Goal: Transaction & Acquisition: Purchase product/service

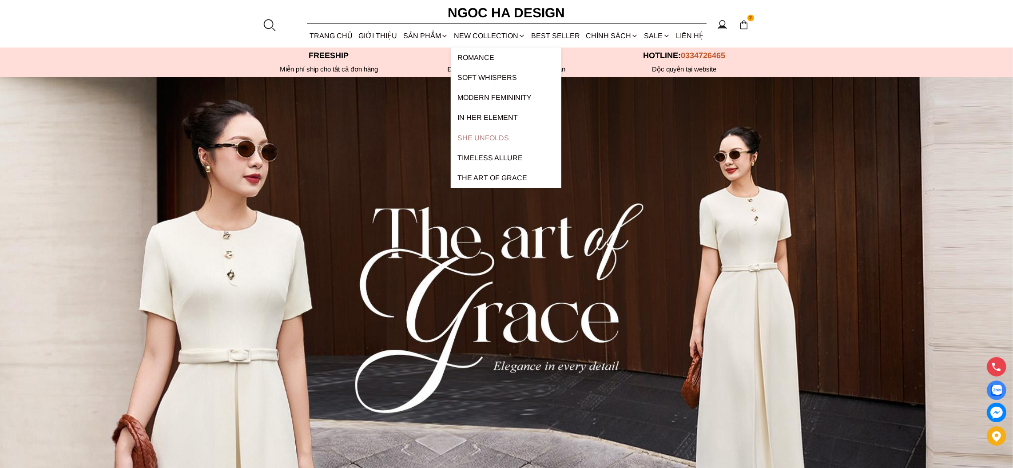
click at [495, 138] on link "SHE UNFOLDS" at bounding box center [506, 138] width 111 height 20
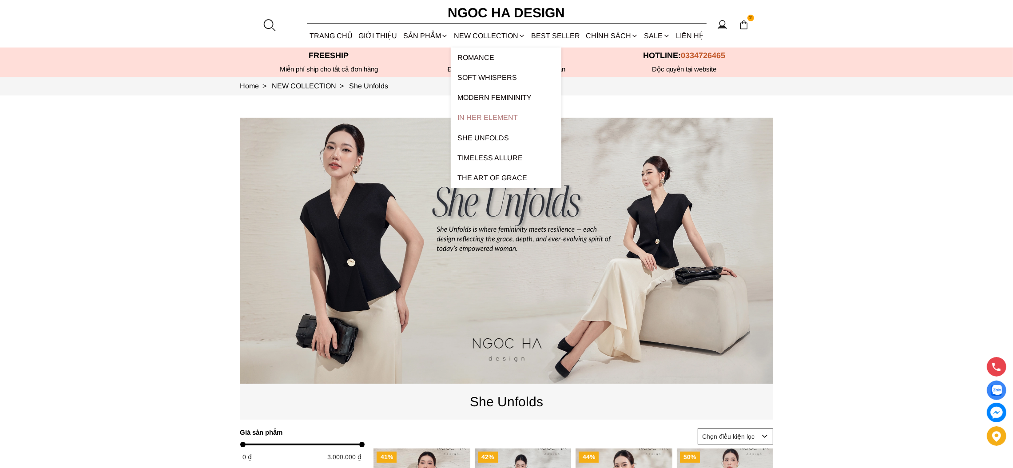
click at [497, 117] on link "In Her Element" at bounding box center [506, 117] width 111 height 20
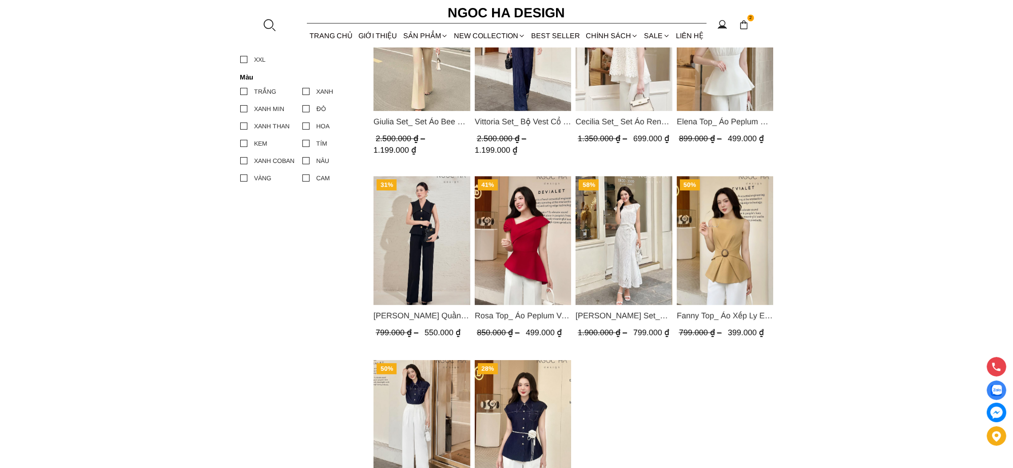
scroll to position [333, 0]
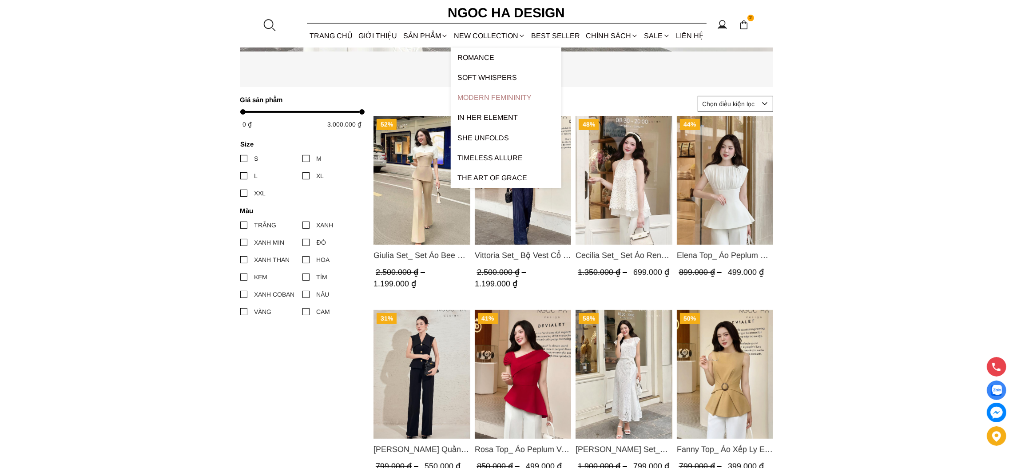
click at [487, 94] on link "Modern Femininity" at bounding box center [506, 97] width 111 height 20
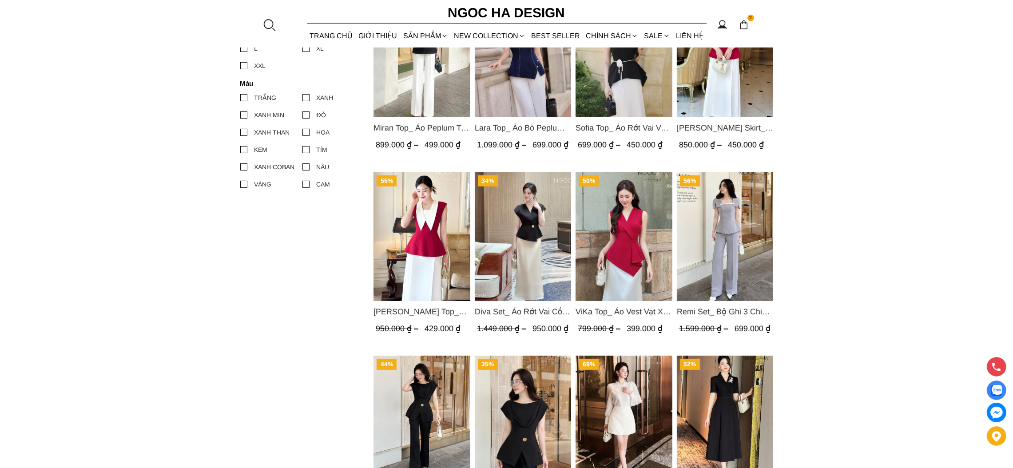
scroll to position [533, 0]
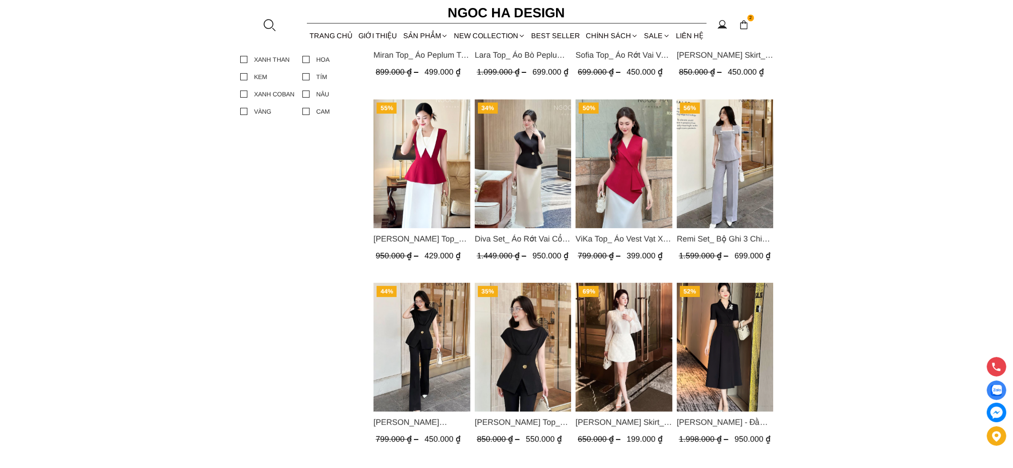
click at [438, 240] on span "[PERSON_NAME] Top_ Áo Peplum Mix Cổ trắng Màu Đỏ A1054" at bounding box center [421, 239] width 97 height 12
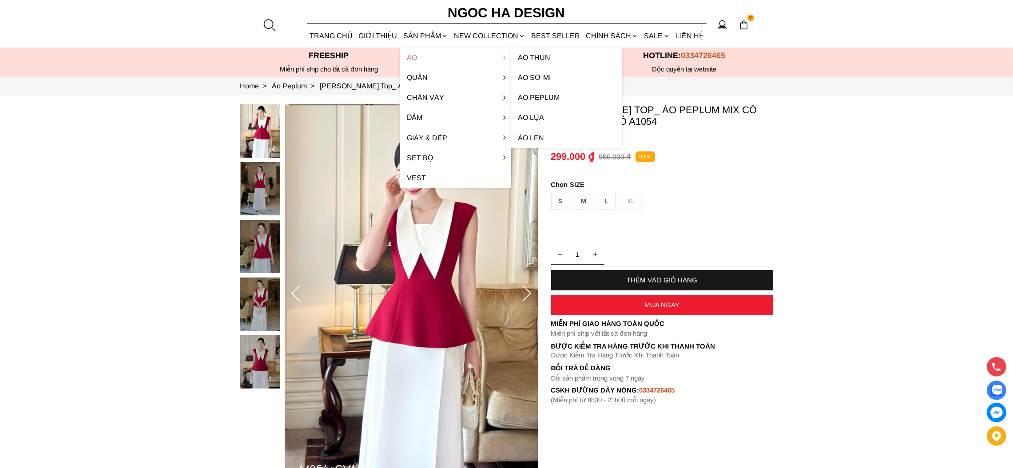
click at [418, 58] on link "Áo" at bounding box center [455, 58] width 111 height 20
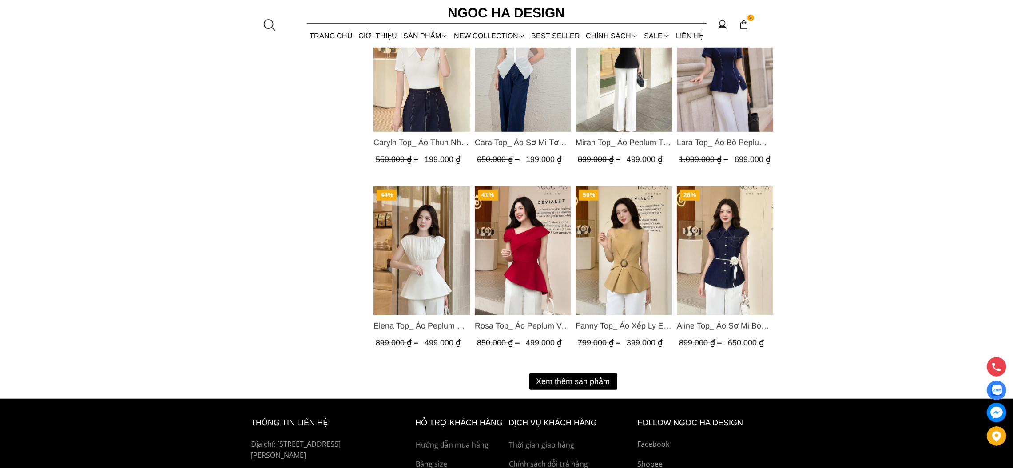
scroll to position [1100, 0]
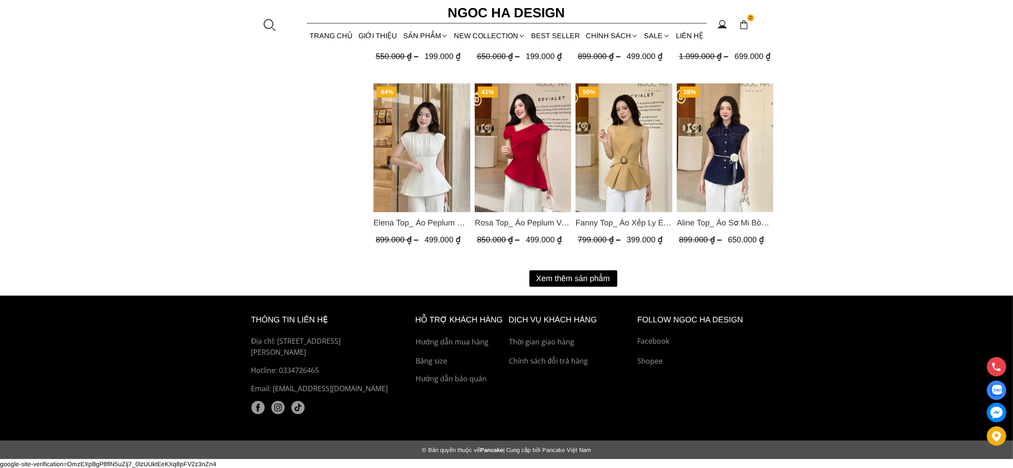
click at [600, 277] on button "Xem thêm sản phẩm" at bounding box center [573, 278] width 88 height 16
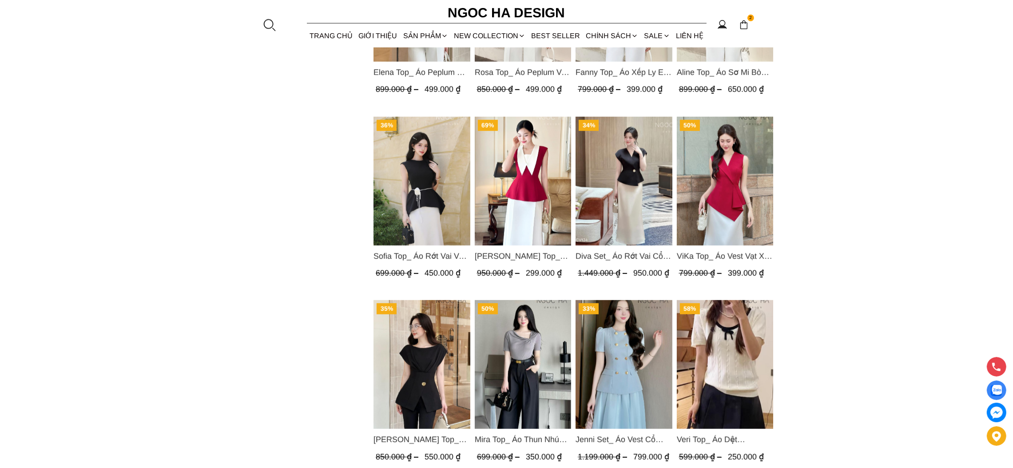
scroll to position [1299, 0]
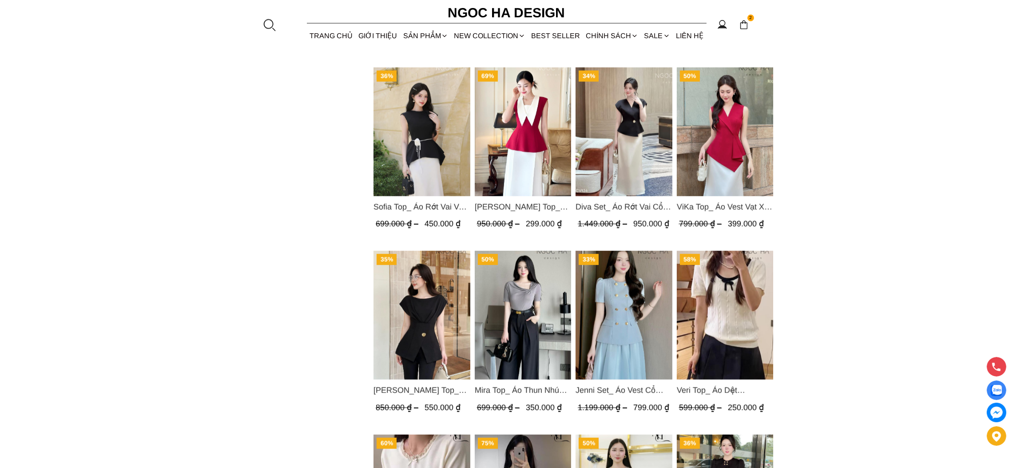
click at [415, 153] on img "Product image - Sofia Top_ Áo Rớt Vai Vạt Rủ Màu Đỏ A428" at bounding box center [421, 132] width 97 height 129
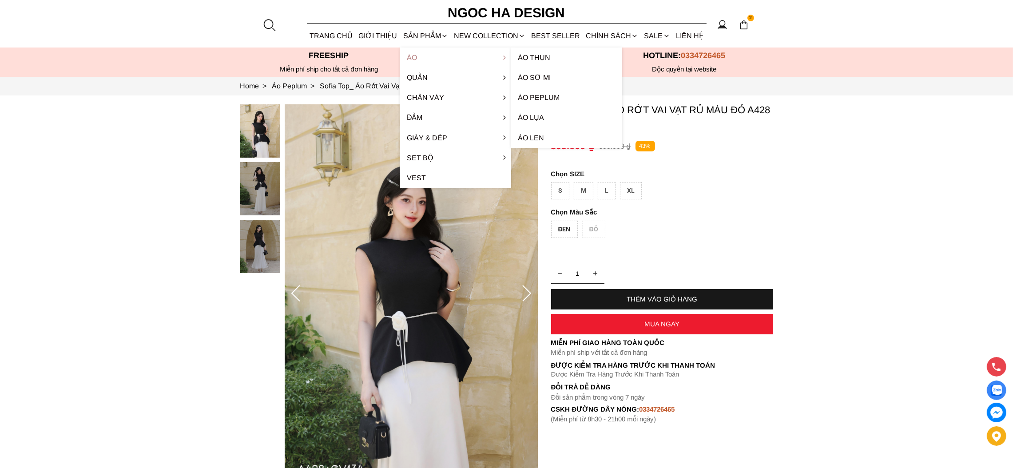
click at [419, 55] on link "Áo" at bounding box center [455, 58] width 111 height 20
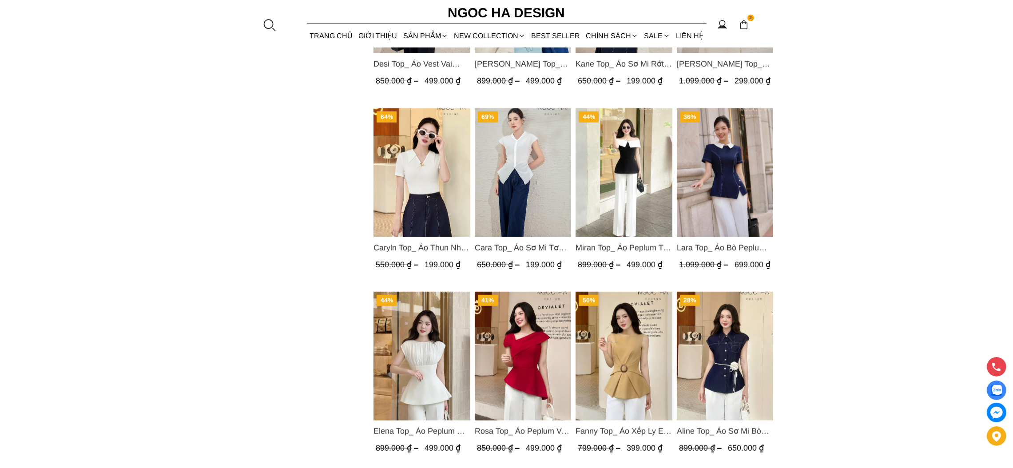
scroll to position [1100, 0]
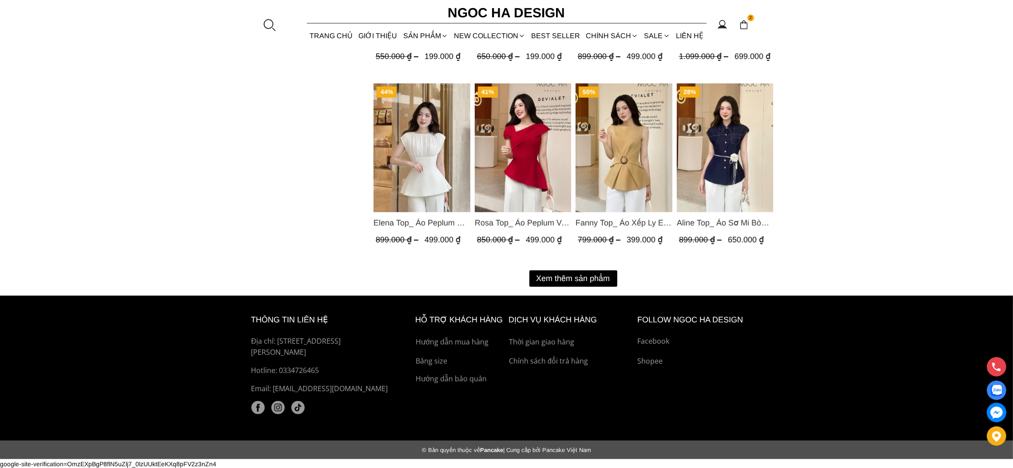
click at [593, 274] on button "Xem thêm sản phẩm" at bounding box center [573, 278] width 88 height 16
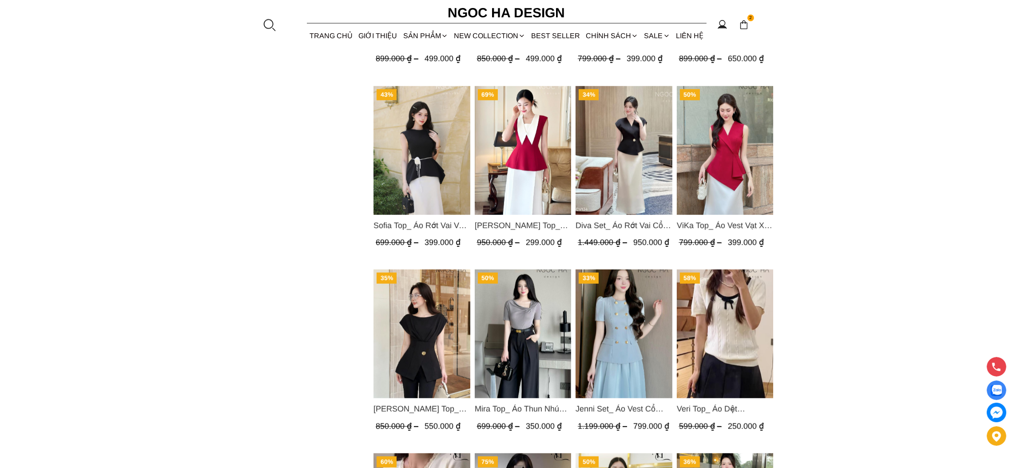
scroll to position [1433, 0]
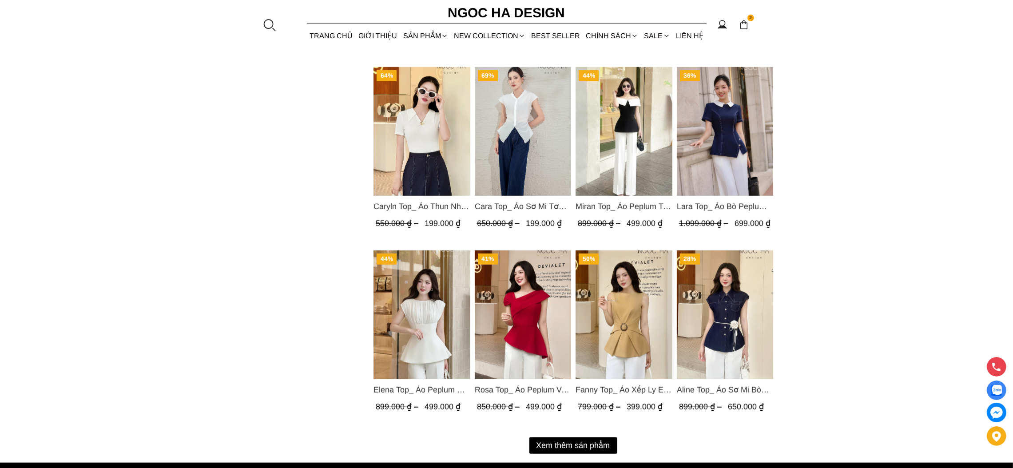
scroll to position [1100, 0]
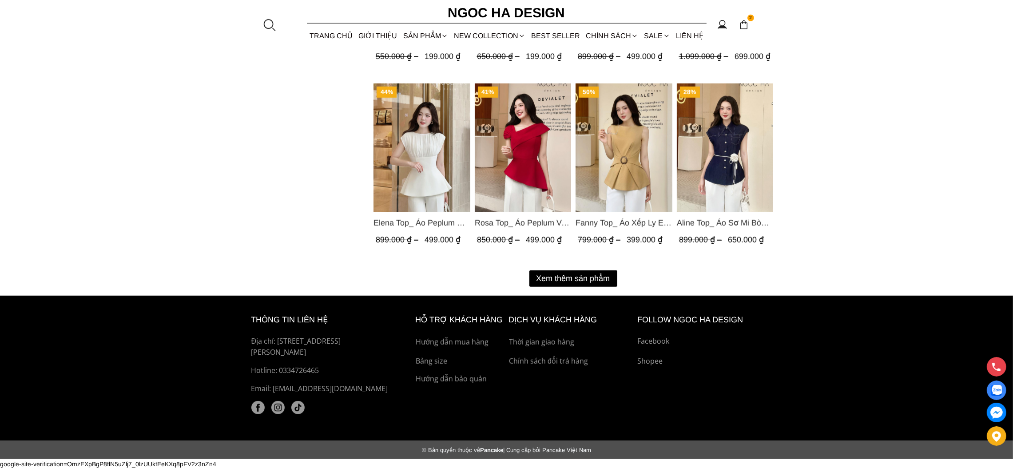
click at [599, 274] on button "Xem thêm sản phẩm" at bounding box center [573, 278] width 88 height 16
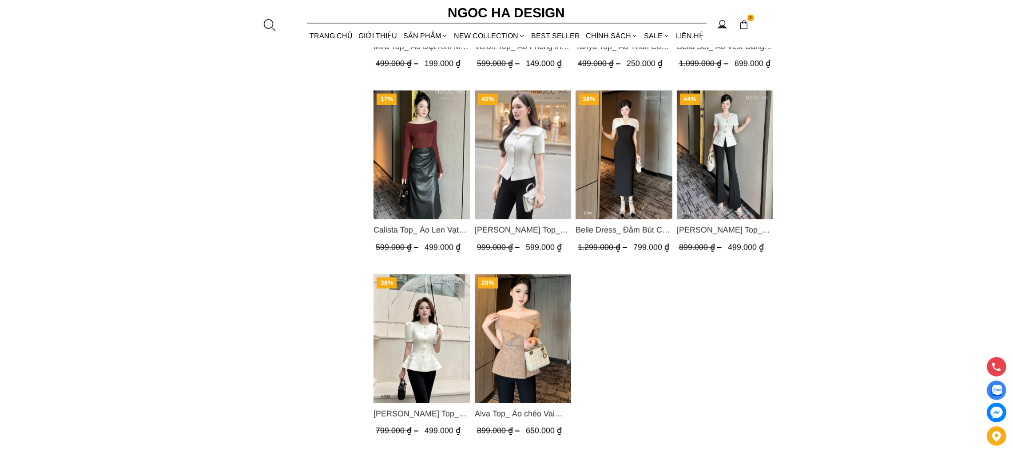
scroll to position [1735, 0]
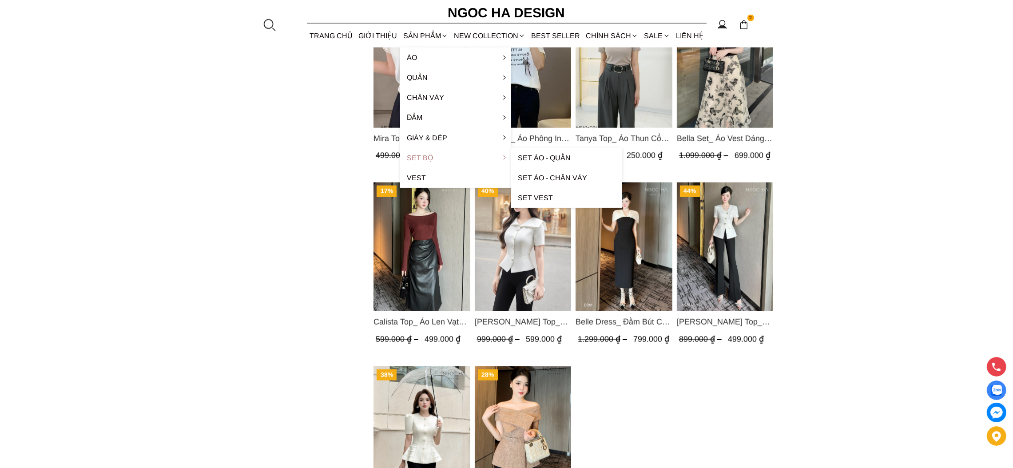
click at [425, 158] on link "Set Bộ" at bounding box center [455, 158] width 111 height 20
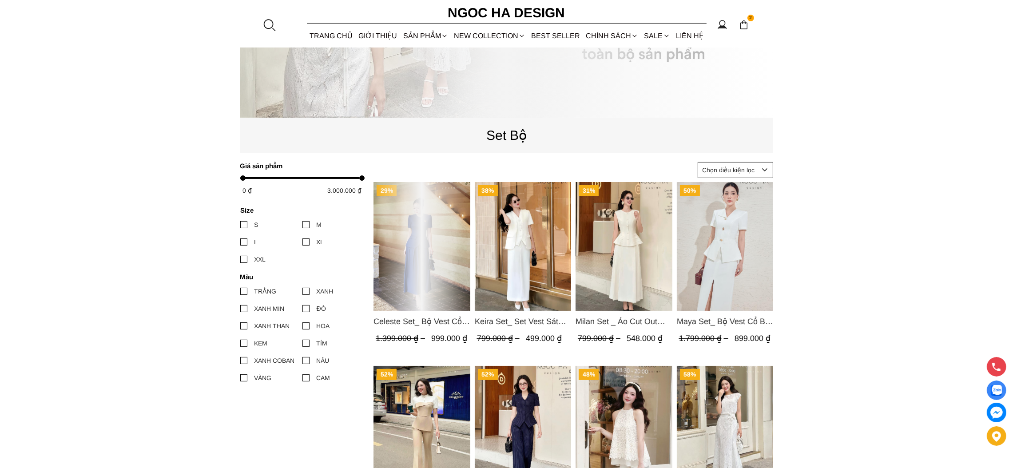
click at [531, 366] on img "Product image - Vittoria Set_ Bộ Vest Cổ V Quần Suông Kẻ Sọc BQ013" at bounding box center [522, 430] width 97 height 129
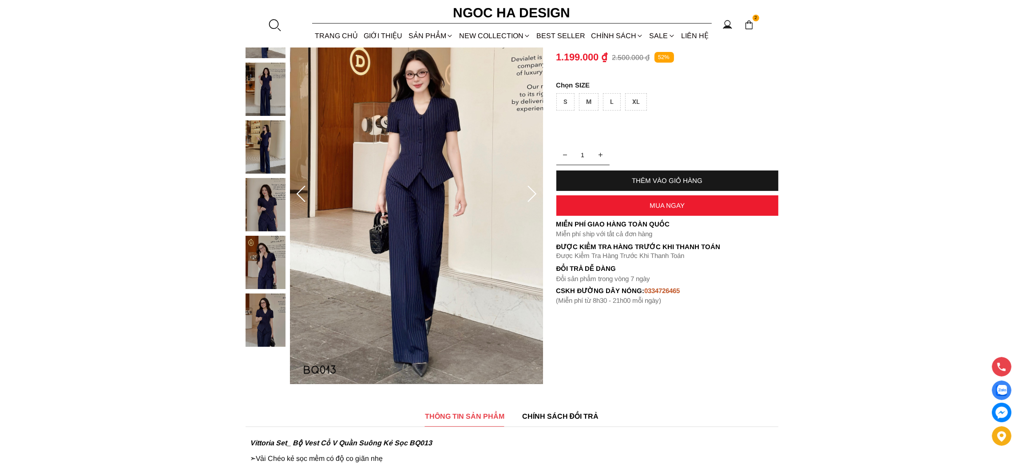
scroll to position [67, 0]
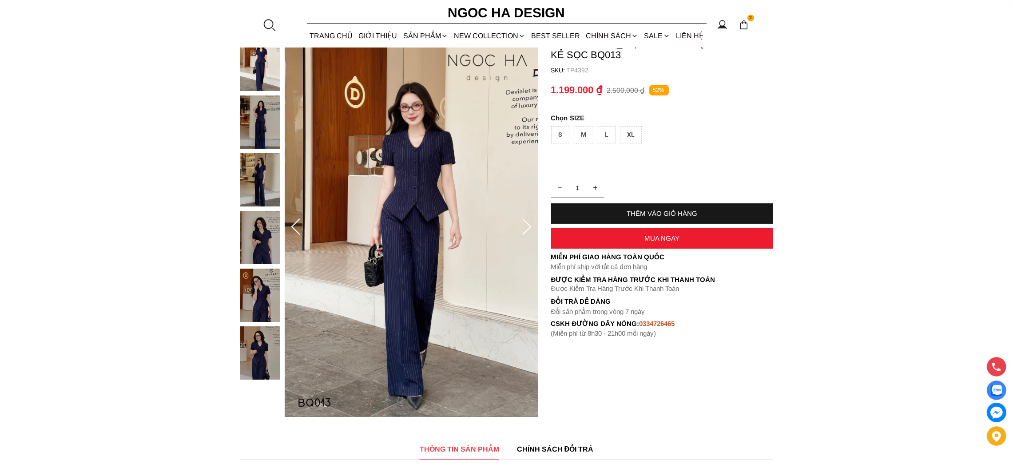
click at [584, 131] on div "M" at bounding box center [584, 134] width 20 height 17
click at [665, 204] on div "THÊM VÀO GIỎ HÀNG" at bounding box center [662, 213] width 222 height 20
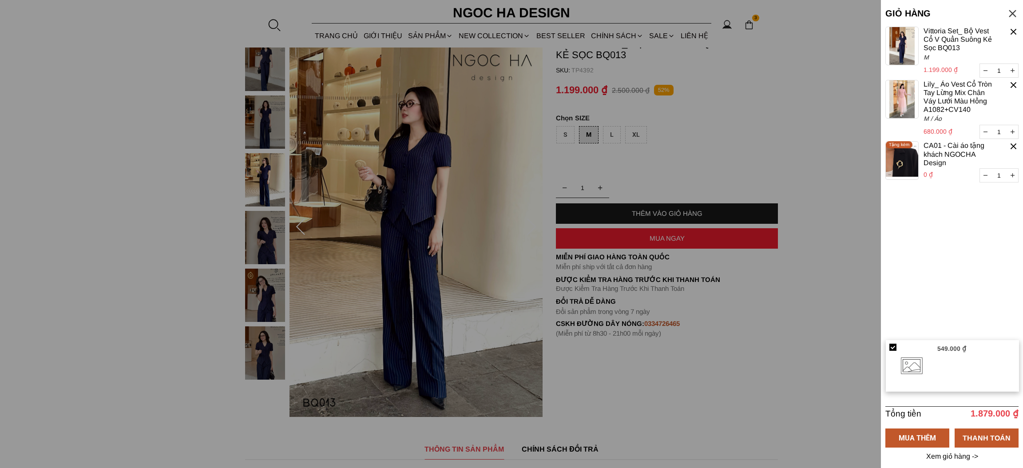
click at [1013, 145] on div at bounding box center [1014, 146] width 10 height 10
click at [1013, 143] on div at bounding box center [1014, 146] width 10 height 10
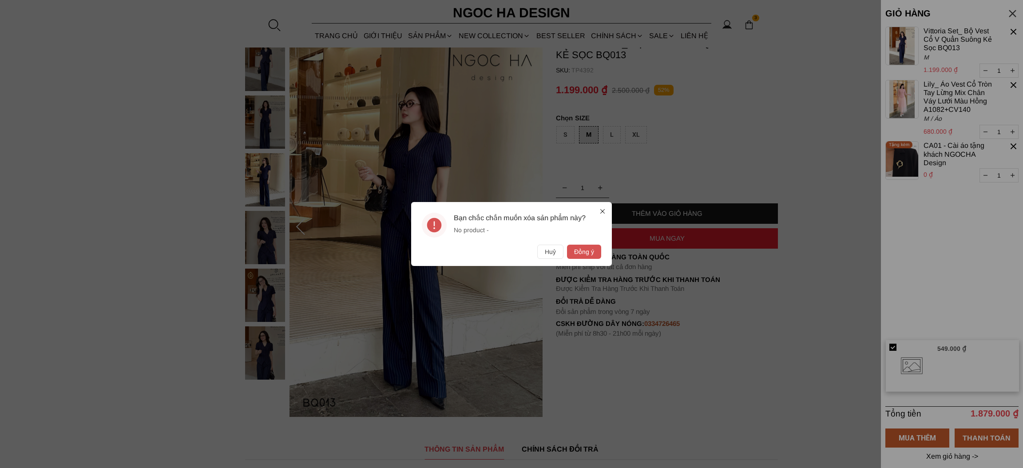
drag, startPoint x: 574, startPoint y: 250, endPoint x: 579, endPoint y: 251, distance: 5.4
click at [572, 252] on button "Đồng ý" at bounding box center [584, 252] width 34 height 14
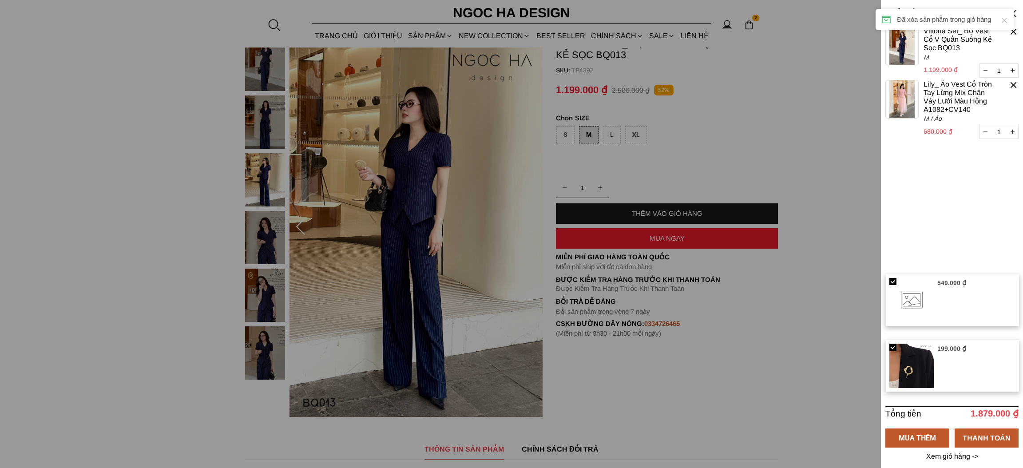
click at [1011, 82] on div at bounding box center [1014, 85] width 10 height 10
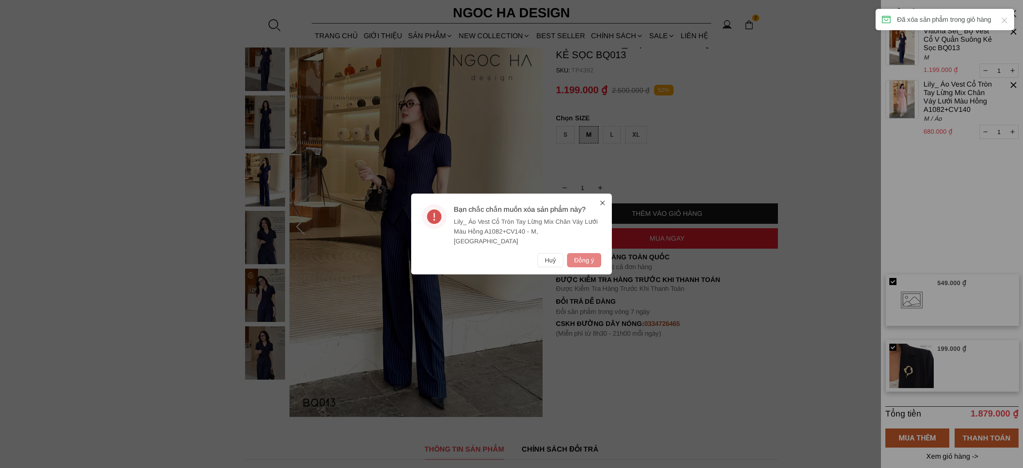
click at [577, 254] on button "Đồng ý" at bounding box center [584, 260] width 34 height 14
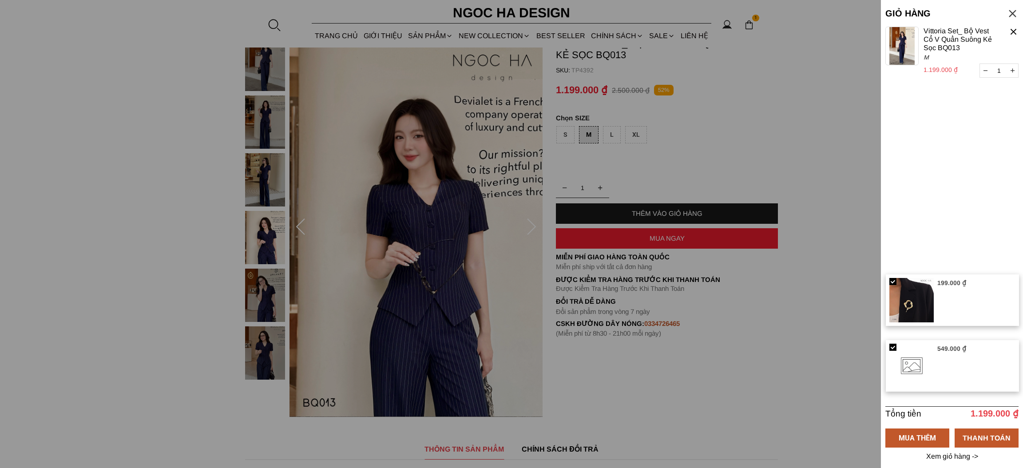
click at [1004, 16] on div "GIỎ HÀNG Tổng tiền 1.199.000 ₫ MUA THÊM THANH TOÁN Xem giỏ hàng -> 1 Chưa có sả…" at bounding box center [952, 234] width 142 height 468
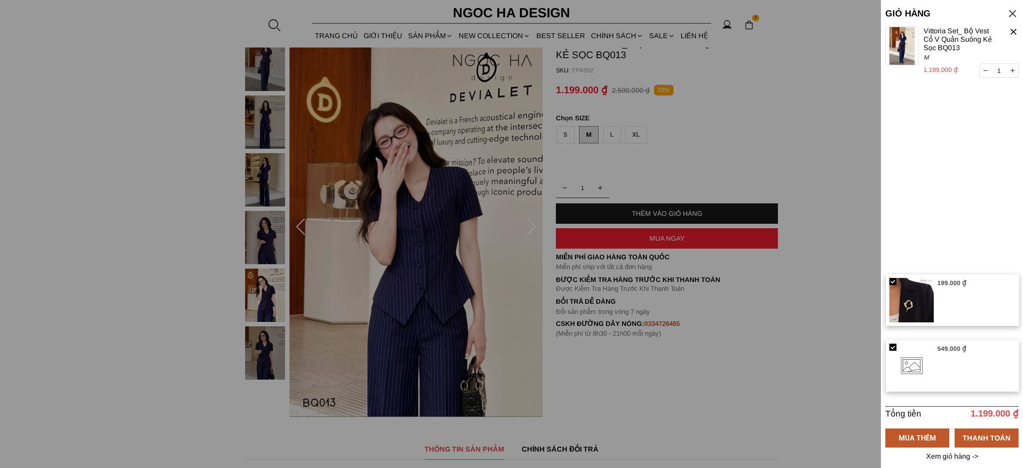
click at [944, 453] on p "Xem giỏ hàng ->" at bounding box center [952, 457] width 55 height 8
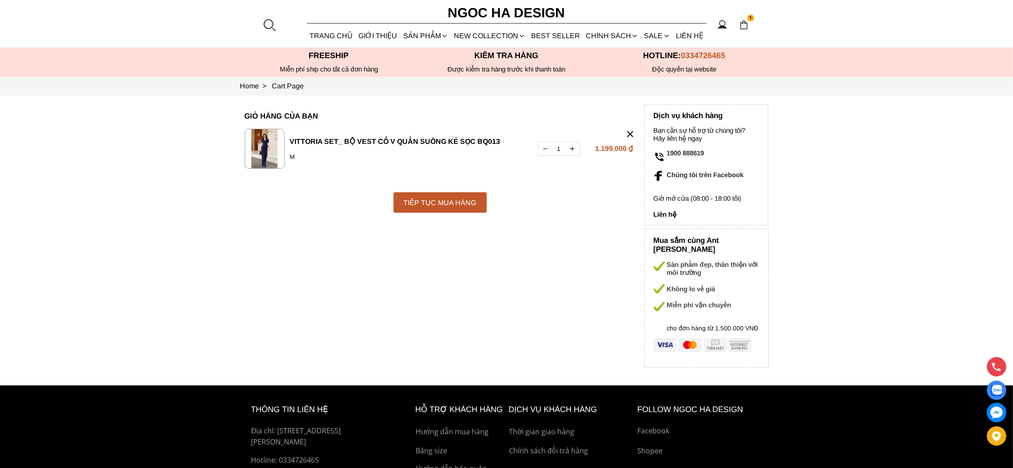
click at [627, 131] on div at bounding box center [630, 134] width 11 height 11
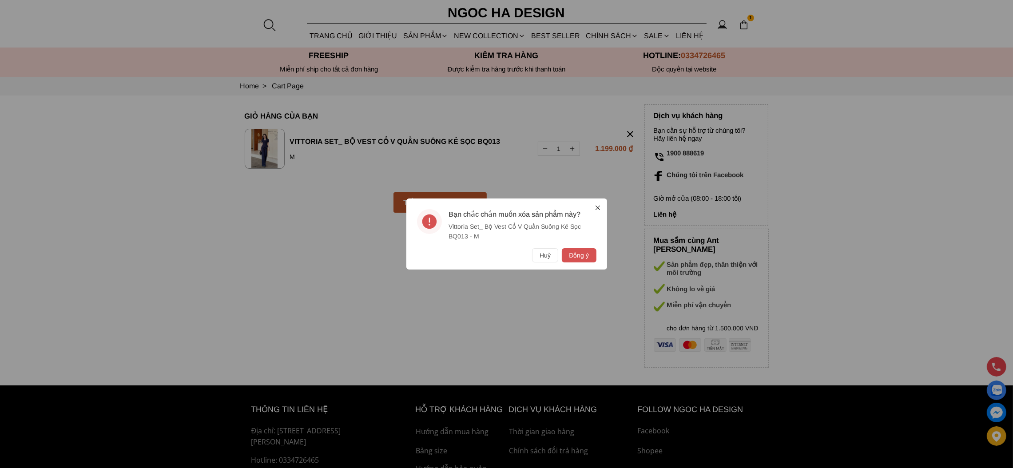
click at [583, 254] on button "Đồng ý" at bounding box center [579, 255] width 34 height 14
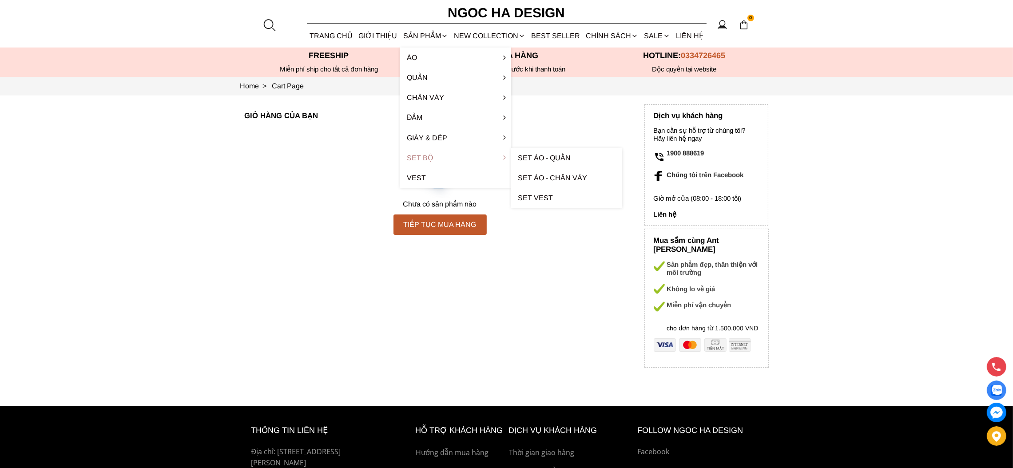
click at [432, 156] on link "Set Bộ" at bounding box center [455, 158] width 111 height 20
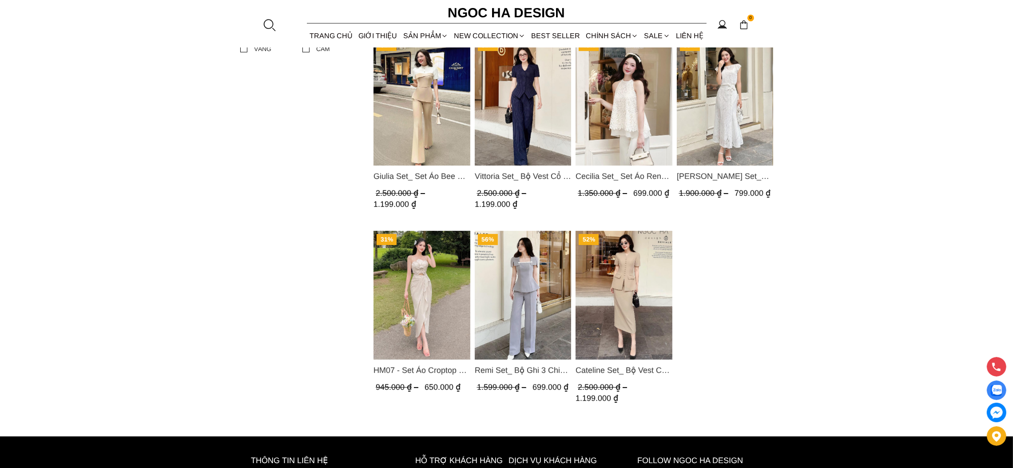
scroll to position [599, 0]
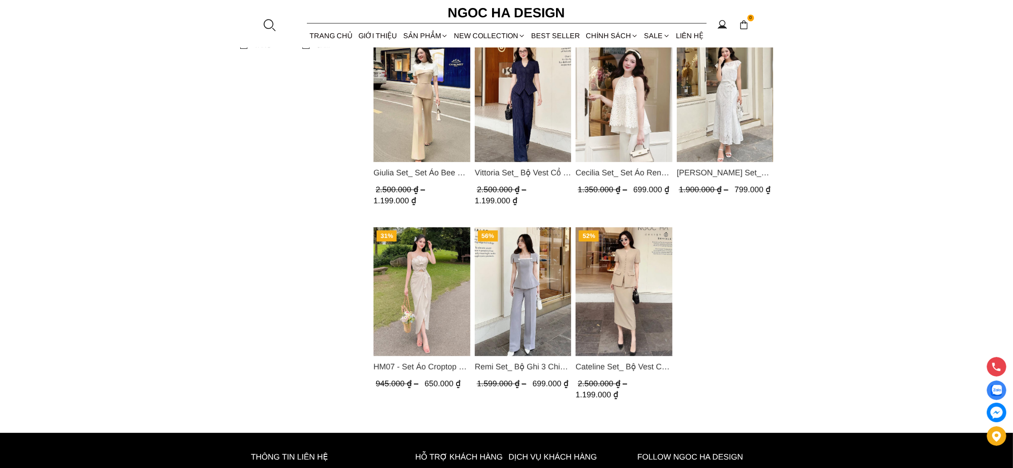
click at [429, 127] on img "Product image - Giulia Set_ Set Áo Bee Mix Cổ Trắng Đính Cúc Quần Loe BQ014" at bounding box center [421, 97] width 97 height 129
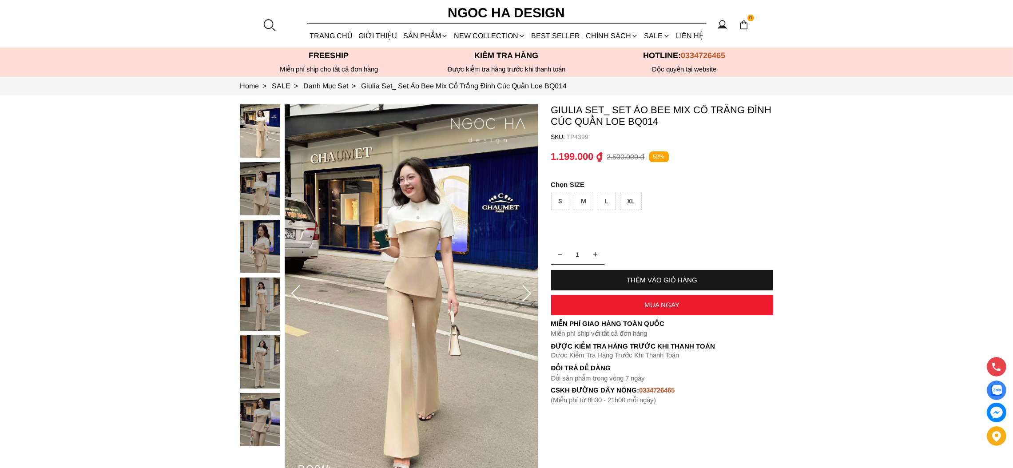
click at [582, 203] on div "M" at bounding box center [584, 201] width 20 height 17
click at [628, 275] on div "THÊM VÀO GIỎ HÀNG" at bounding box center [662, 280] width 222 height 20
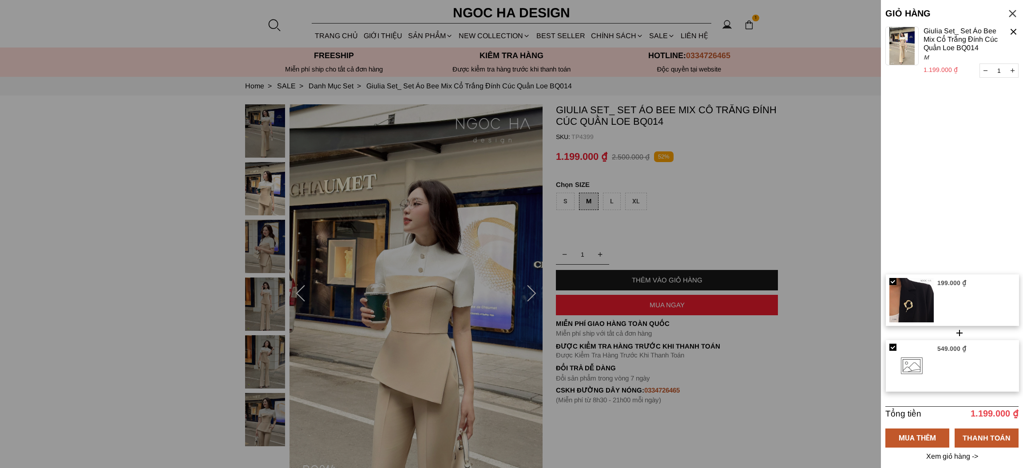
click at [940, 453] on p "Xem giỏ hàng ->" at bounding box center [952, 457] width 55 height 8
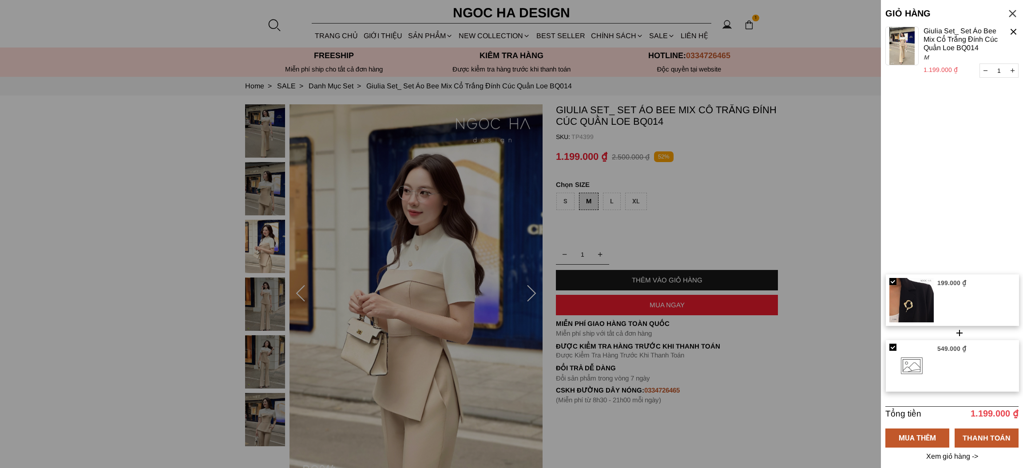
click at [953, 169] on container "1 Chưa có sản phẩm nào Giulia Set_ Set Áo Bee Mix Cổ Trắng Đính Cúc Quần Loe BQ…" at bounding box center [952, 151] width 133 height 248
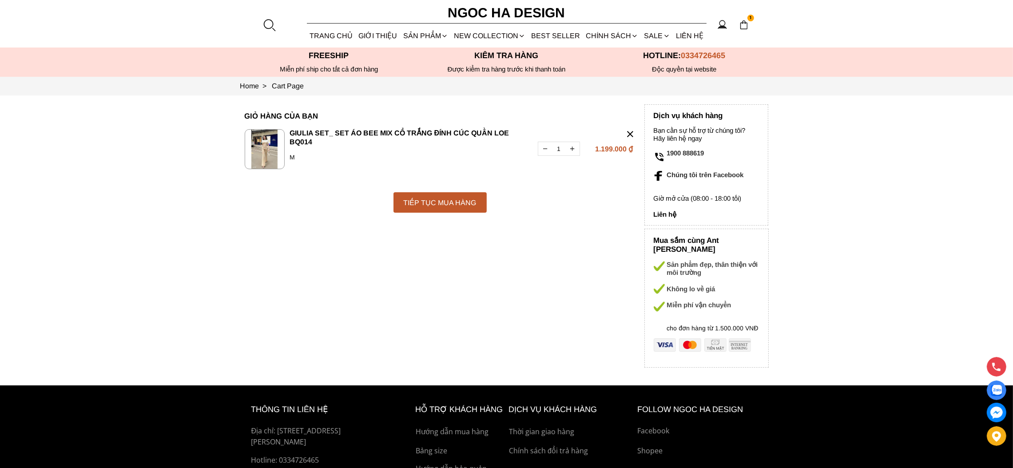
click at [629, 135] on div at bounding box center [630, 134] width 11 height 11
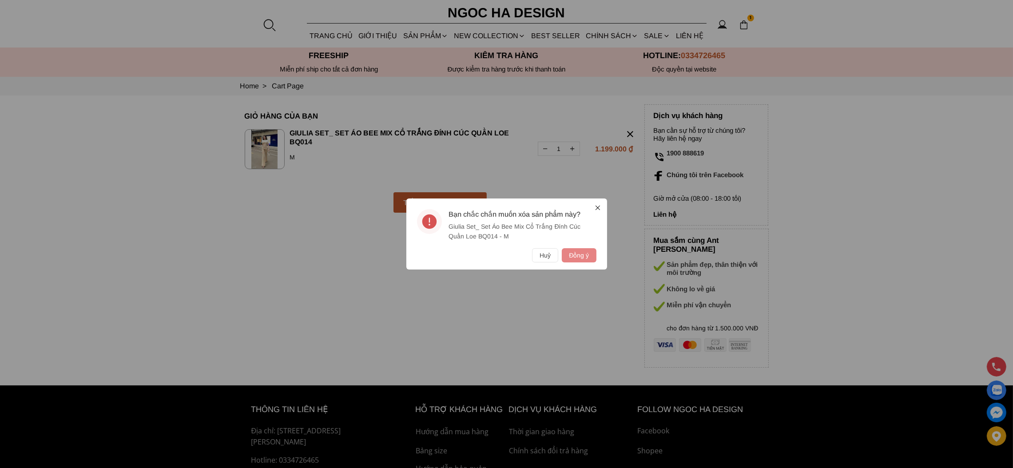
click at [580, 255] on button "Đồng ý" at bounding box center [579, 255] width 34 height 14
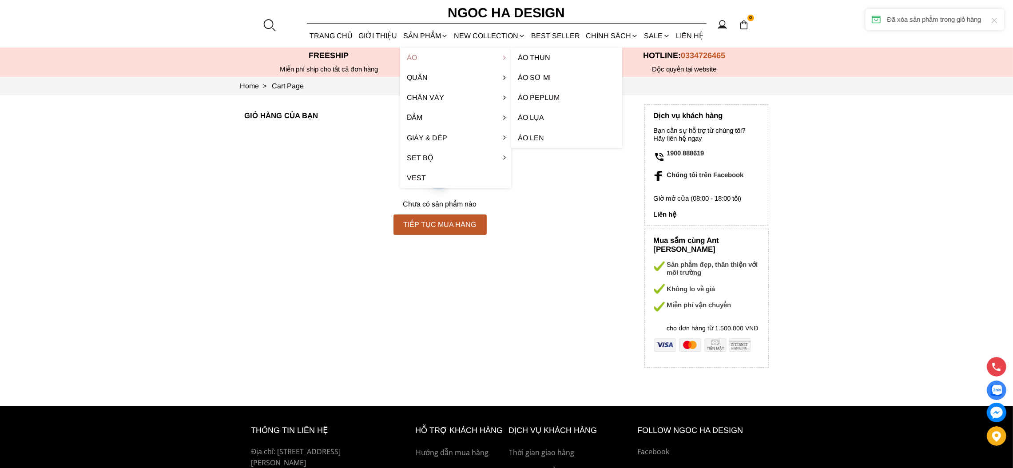
click at [414, 57] on link "Áo" at bounding box center [455, 58] width 111 height 20
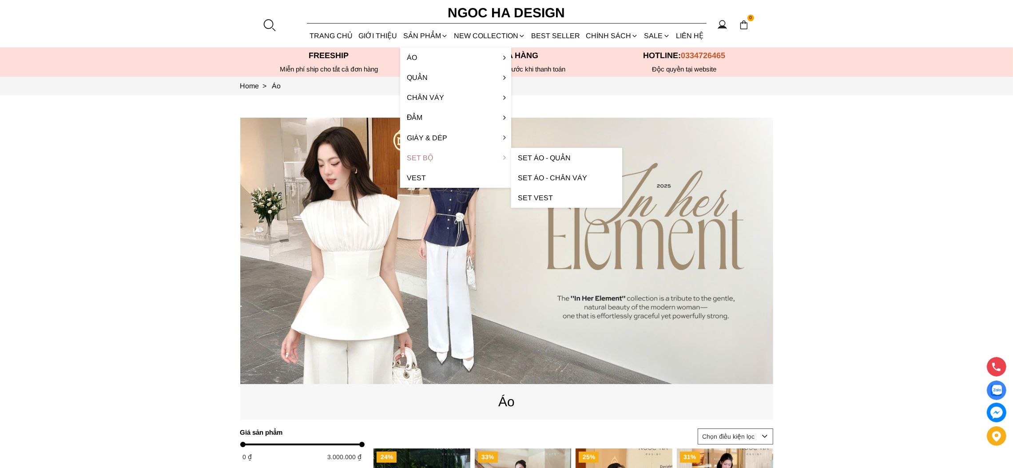
click at [425, 157] on link "Set Bộ" at bounding box center [455, 158] width 111 height 20
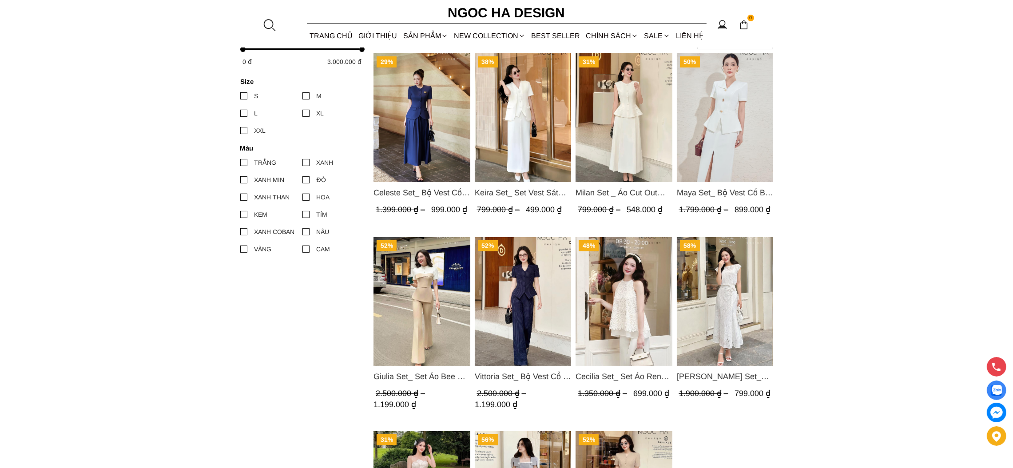
scroll to position [533, 0]
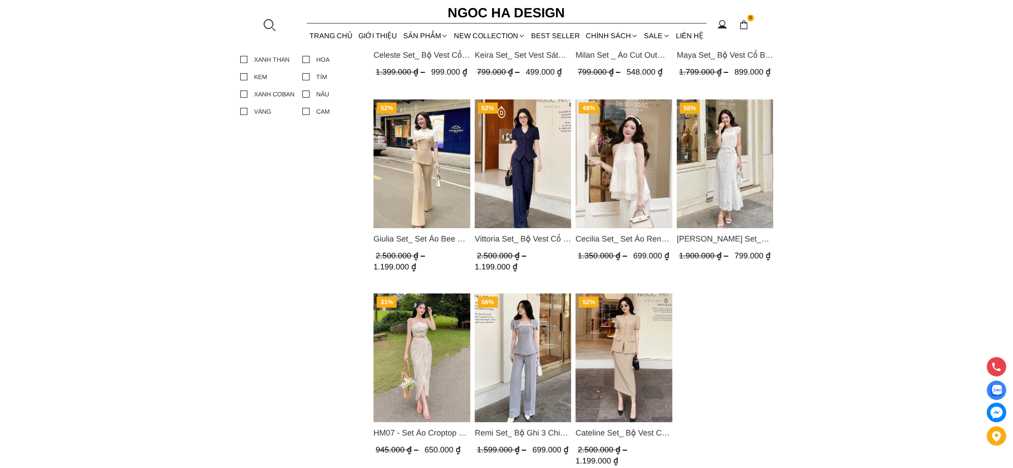
click at [538, 183] on img "Product image - Vittoria Set_ Bộ Vest Cổ V Quần Suông Kẻ Sọc BQ013" at bounding box center [522, 163] width 97 height 129
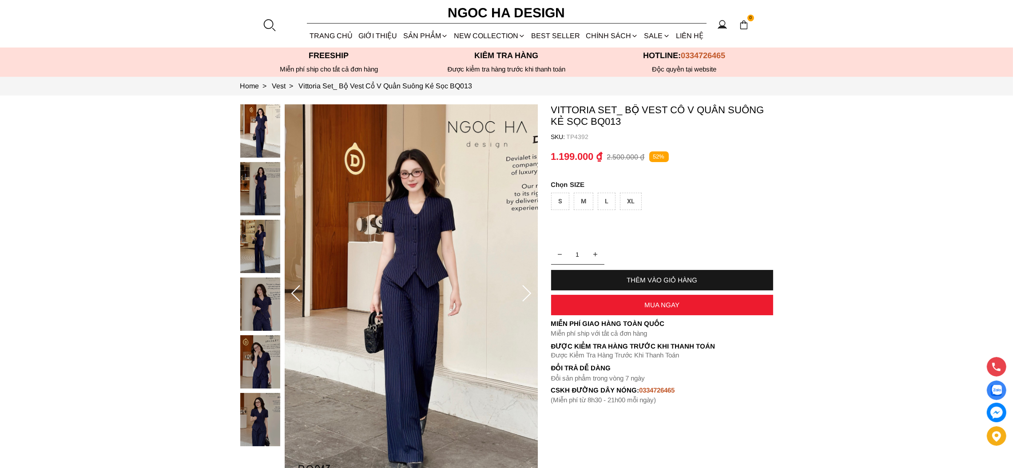
click at [578, 203] on div "M" at bounding box center [584, 201] width 20 height 17
click at [615, 274] on div "THÊM VÀO GIỎ HÀNG" at bounding box center [662, 280] width 222 height 20
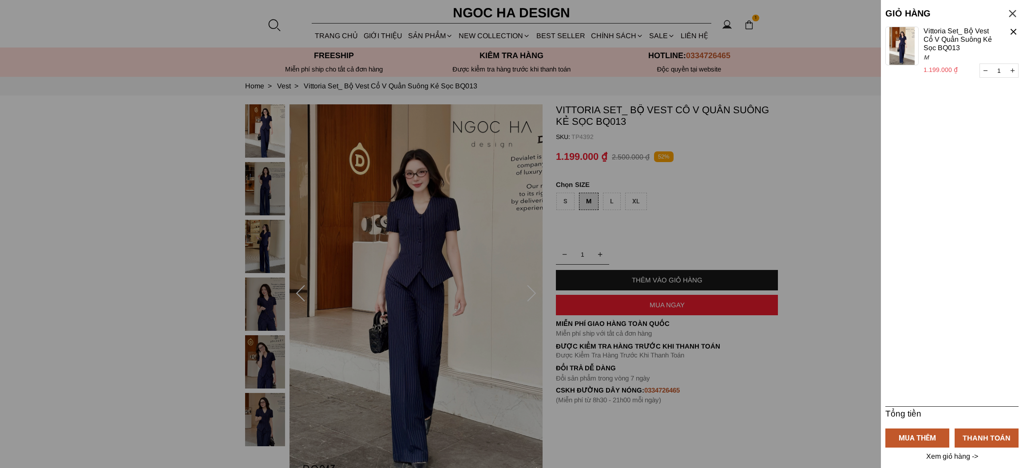
select select "Đỏ"
select select "S"
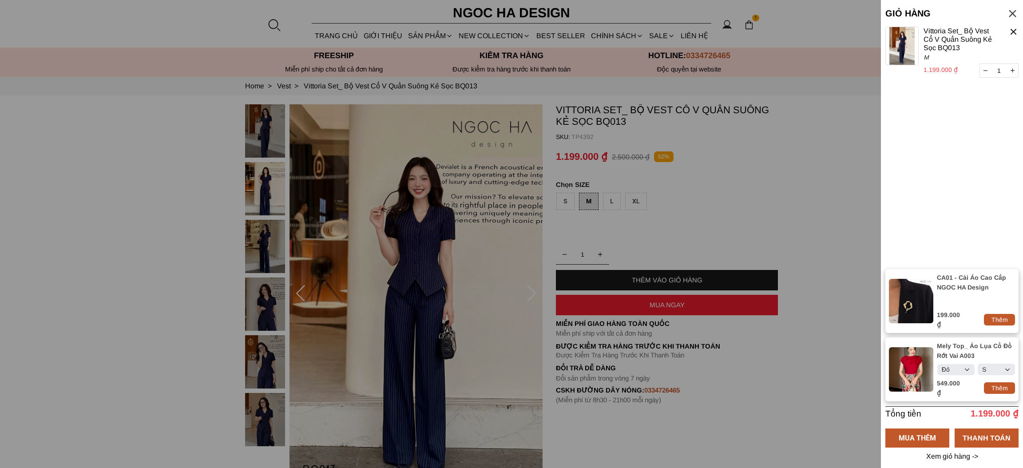
click at [1006, 365] on select "Select S M L XL XXL" at bounding box center [996, 369] width 37 height 11
click at [968, 366] on select "Select Đỏ Trắng Đen Kem" at bounding box center [956, 369] width 37 height 11
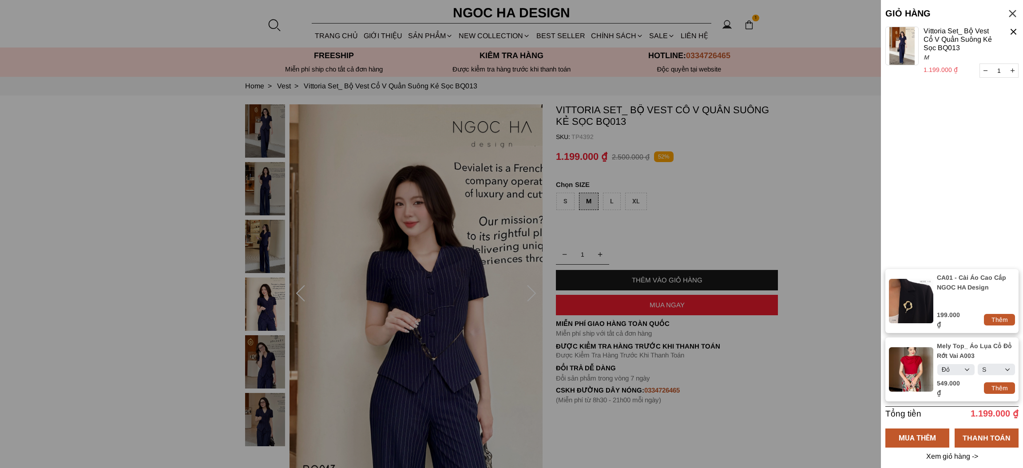
click at [947, 453] on p "Xem giỏ hàng ->" at bounding box center [952, 457] width 55 height 8
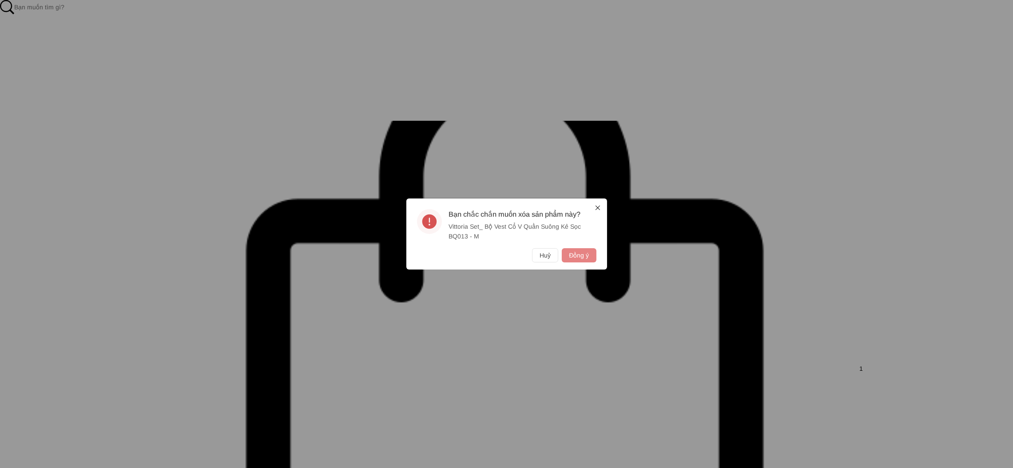
click at [574, 257] on button "Đồng ý" at bounding box center [579, 255] width 34 height 14
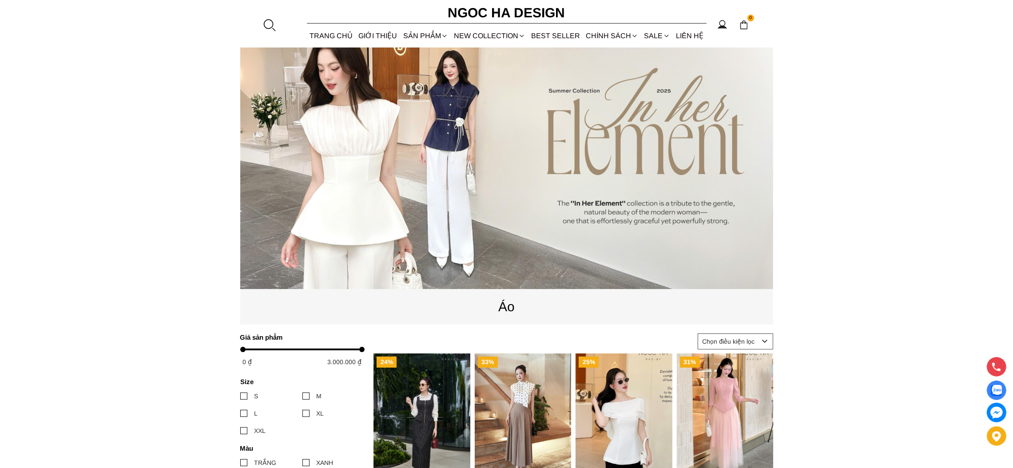
scroll to position [266, 0]
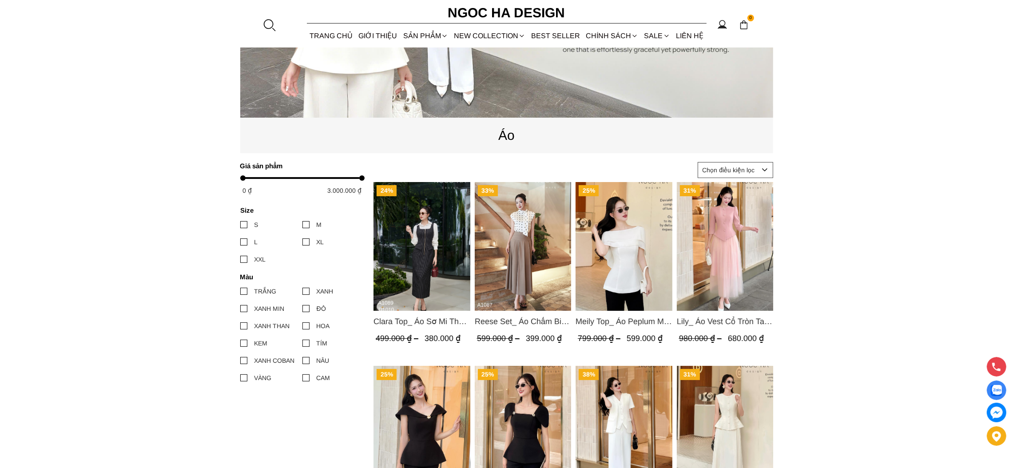
click at [636, 252] on img "Product image - Meily Top_ Áo Peplum Mix Choàng Vai Vải Tơ Màu Trắng A1086" at bounding box center [624, 246] width 97 height 129
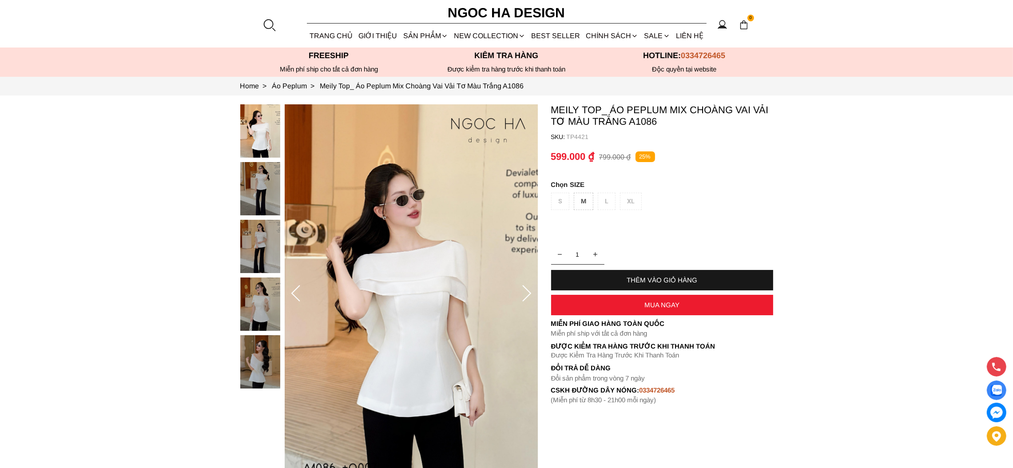
click at [587, 199] on div "M" at bounding box center [584, 201] width 20 height 17
click at [651, 284] on div "THÊM VÀO GIỎ HÀNG" at bounding box center [662, 280] width 222 height 8
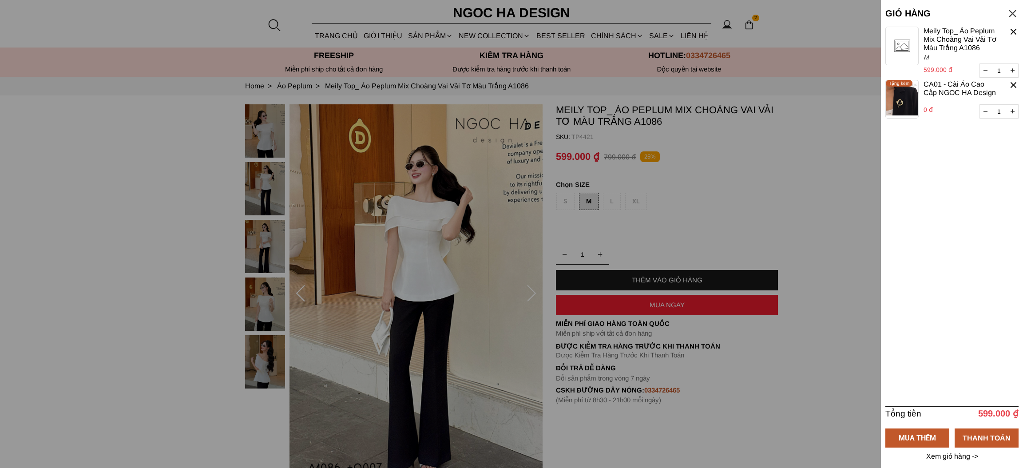
click at [1013, 8] on div at bounding box center [1013, 14] width 12 height 12
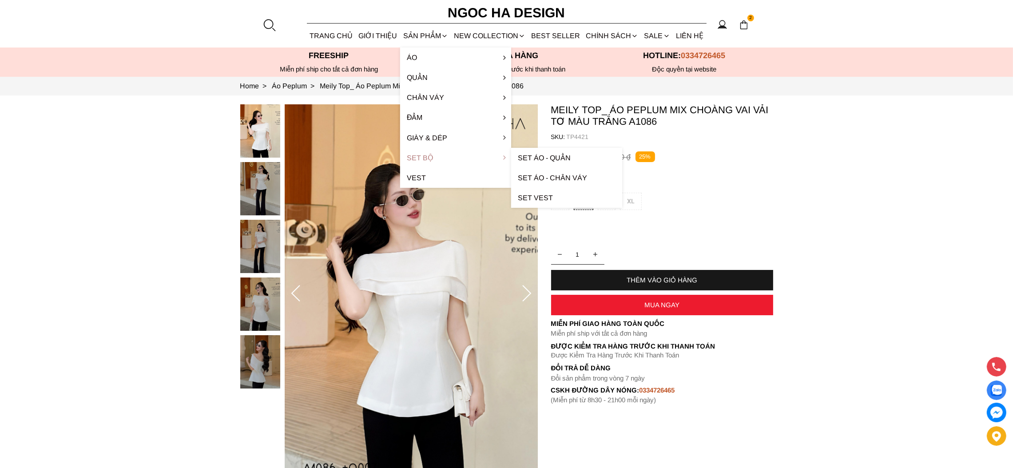
click at [426, 153] on link "Set Bộ" at bounding box center [455, 158] width 111 height 20
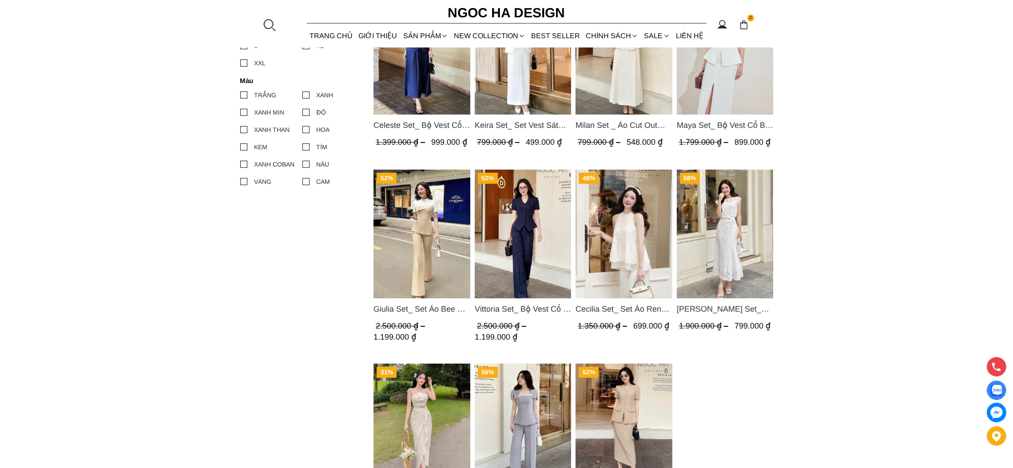
scroll to position [466, 0]
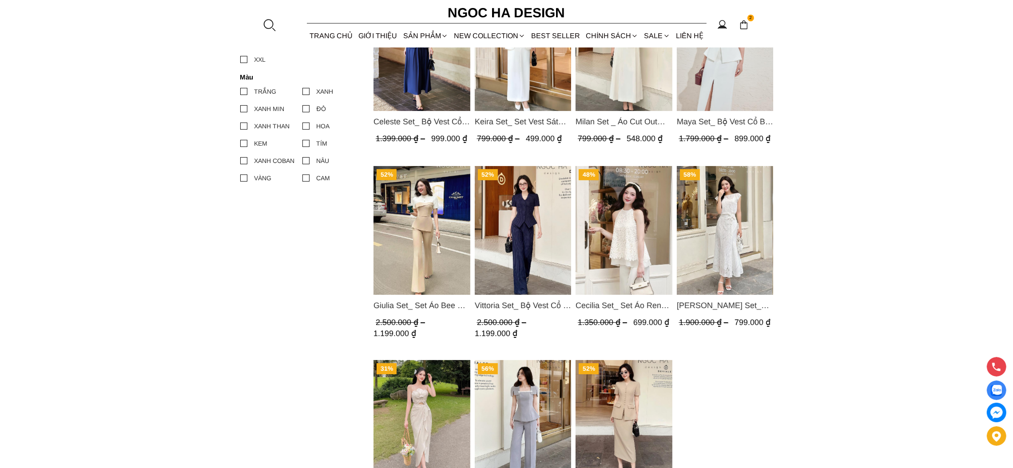
click at [537, 246] on img "Product image - Vittoria Set_ Bộ Vest Cổ V Quần Suông Kẻ Sọc BQ013" at bounding box center [522, 230] width 97 height 129
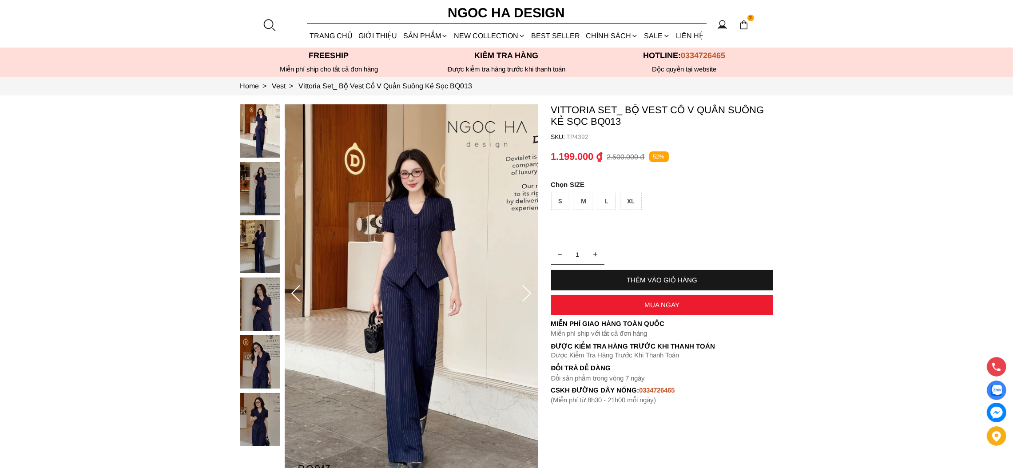
click at [583, 198] on div "M" at bounding box center [584, 201] width 20 height 17
click at [670, 282] on div "THÊM VÀO GIỎ HÀNG" at bounding box center [662, 280] width 222 height 8
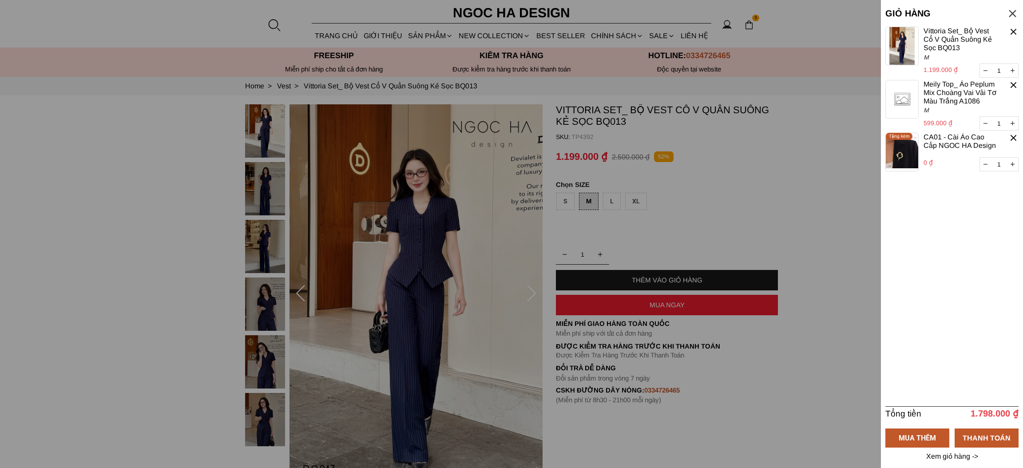
select select "Đỏ"
select select "S"
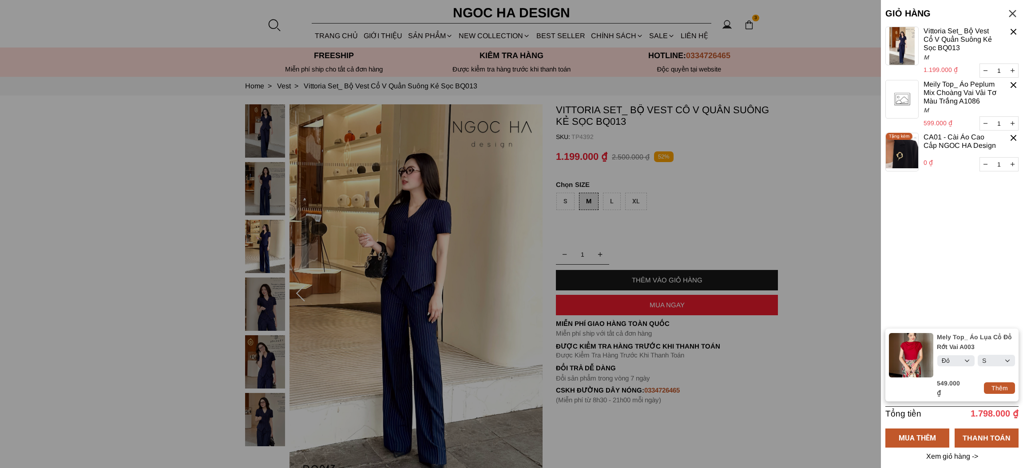
drag, startPoint x: 1013, startPoint y: 84, endPoint x: 982, endPoint y: 91, distance: 31.8
click at [1013, 84] on div at bounding box center [1014, 85] width 10 height 10
click at [1013, 82] on div at bounding box center [1014, 85] width 10 height 10
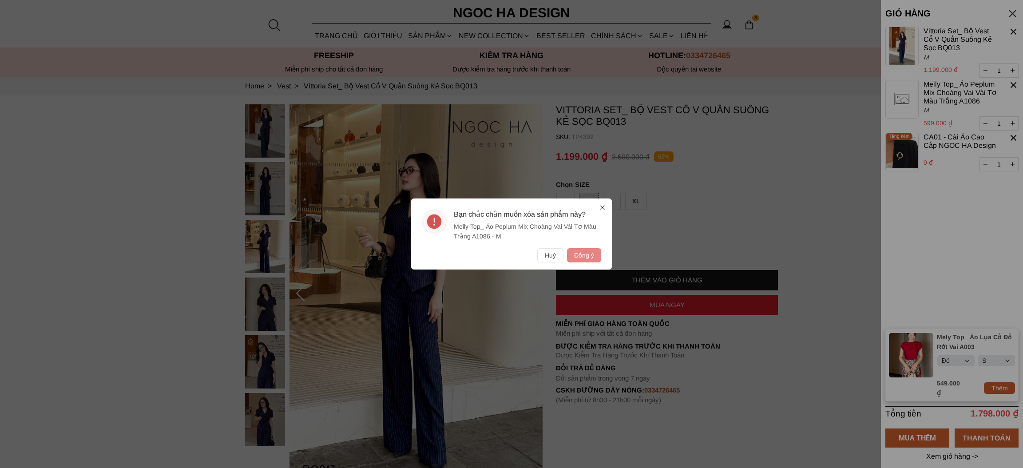
click at [573, 252] on button "Đồng ý" at bounding box center [584, 255] width 34 height 14
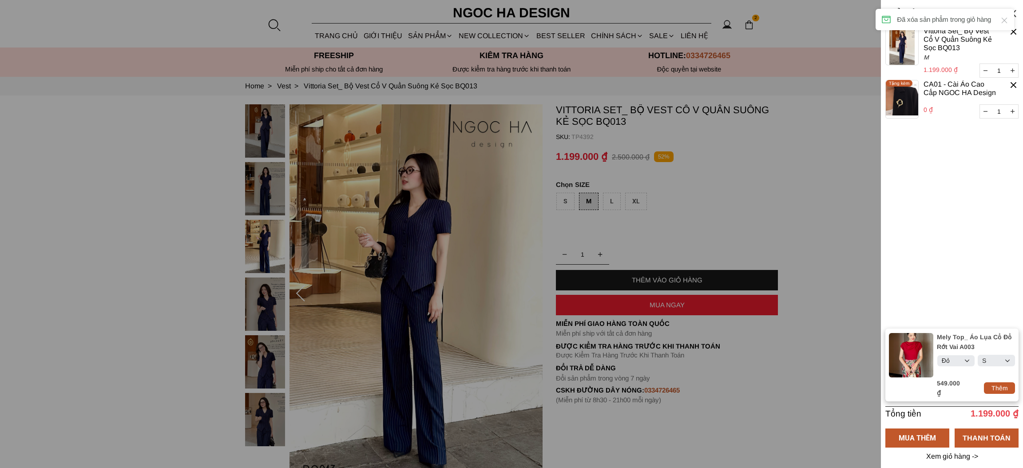
select select "Đỏ"
select select "S"
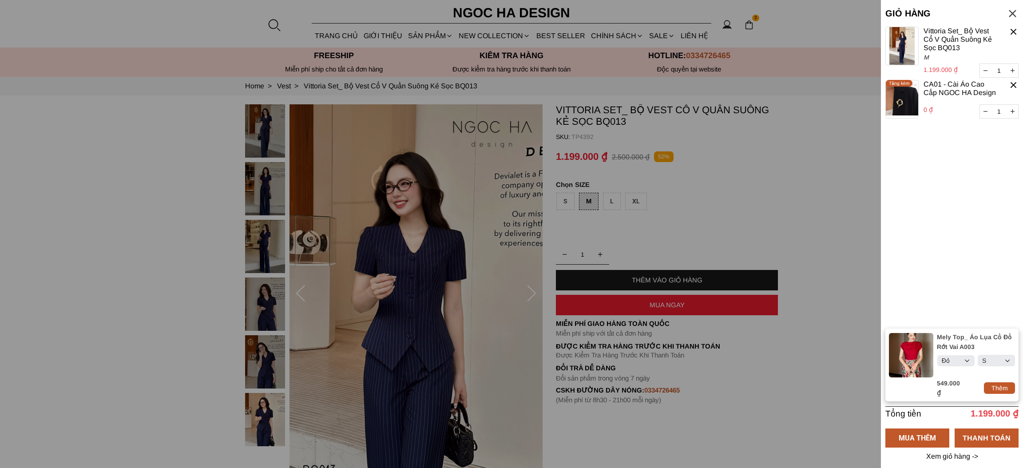
click at [968, 366] on select "Select Đỏ Trắng Đen Kem" at bounding box center [956, 360] width 37 height 11
select select "Trắng"
click at [938, 361] on select "Select Đỏ Trắng Đen Kem" at bounding box center [956, 360] width 37 height 11
click at [1008, 366] on select "Select S M L XL XXL" at bounding box center [996, 360] width 37 height 11
select select "M"
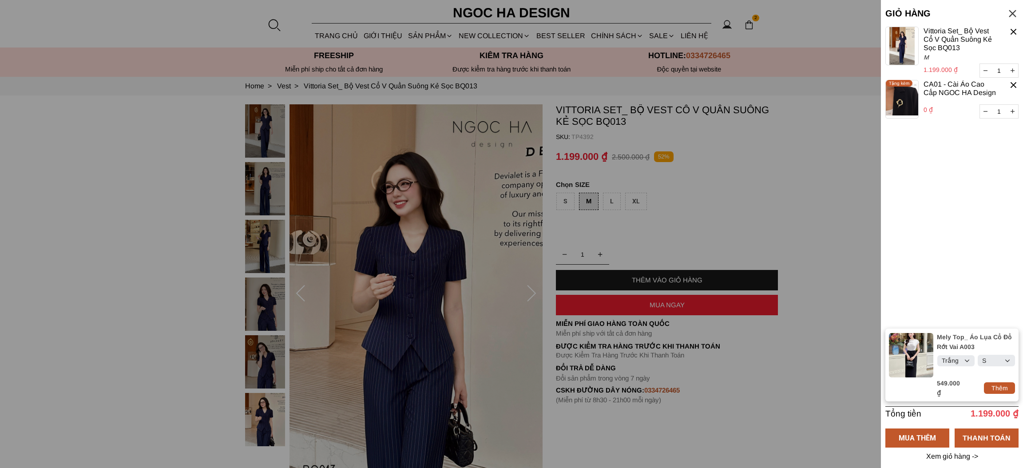
click at [978, 361] on select "Select S M L XL XXL" at bounding box center [996, 360] width 37 height 11
click at [966, 366] on select "Select Đỏ Trắng Đen Kem" at bounding box center [956, 360] width 37 height 11
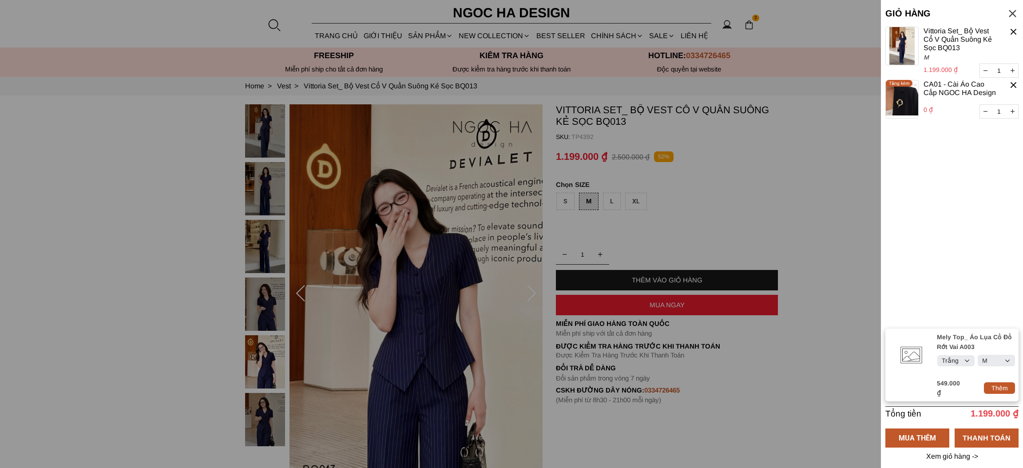
select select "Đỏ"
click at [938, 361] on select "Select Đỏ Trắng Đen Kem" at bounding box center [956, 360] width 37 height 11
click at [1003, 365] on select "Select S M L XL XXL" at bounding box center [996, 360] width 37 height 11
select select "S"
click at [978, 361] on select "Select S M L XL XXL" at bounding box center [996, 360] width 37 height 11
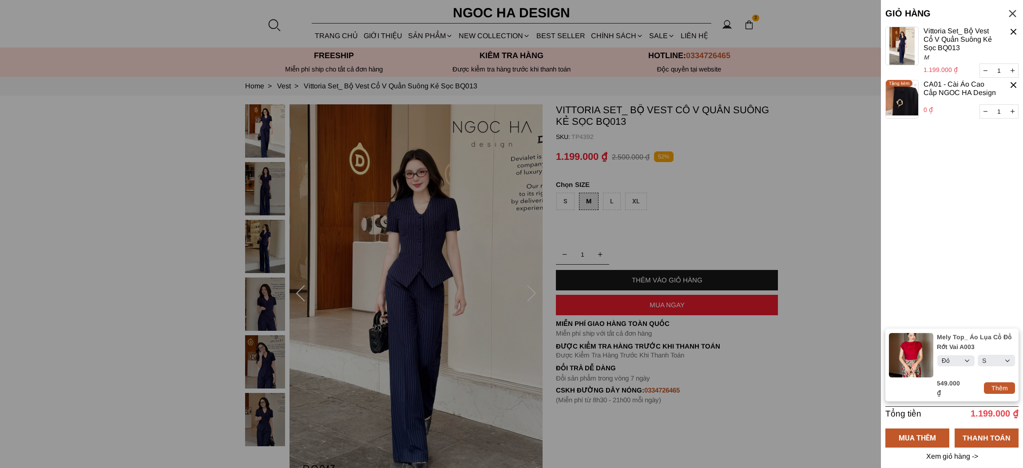
click at [1013, 88] on div at bounding box center [1014, 85] width 10 height 10
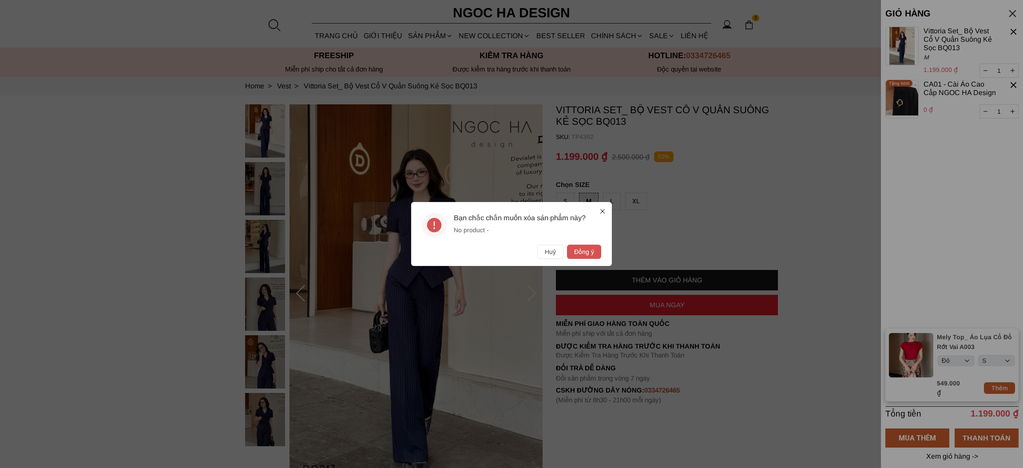
click at [601, 208] on icon at bounding box center [602, 211] width 7 height 7
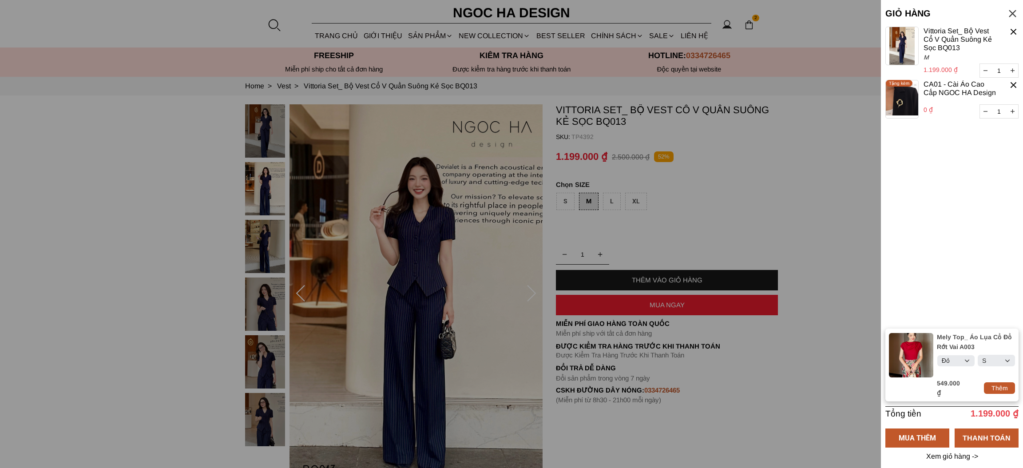
click at [1009, 13] on div at bounding box center [1013, 14] width 12 height 12
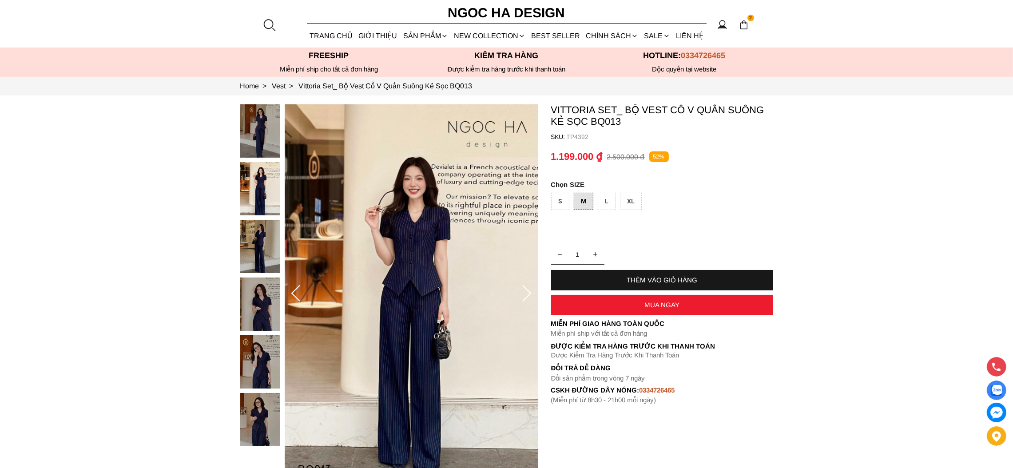
click at [677, 280] on div "THÊM VÀO GIỎ HÀNG" at bounding box center [662, 280] width 222 height 8
type input "2"
select select "Đỏ"
select select "S"
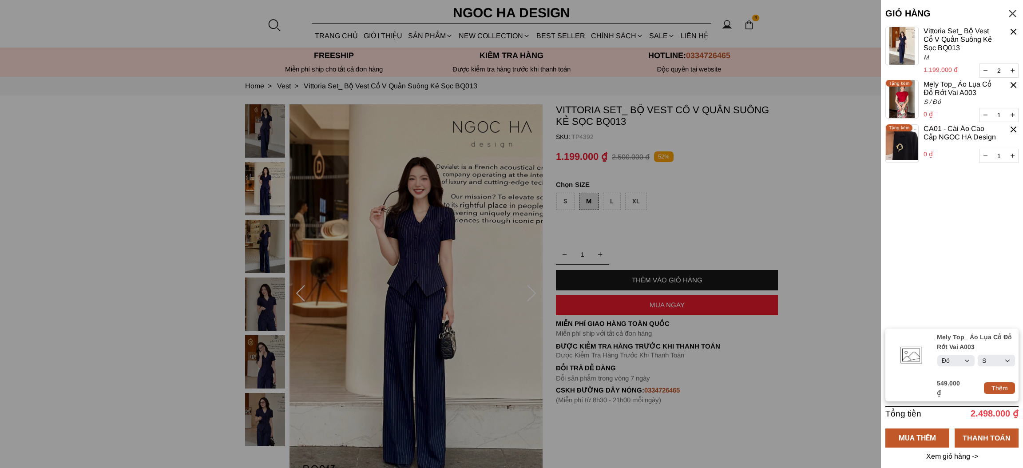
select select "Đỏ"
select select "S"
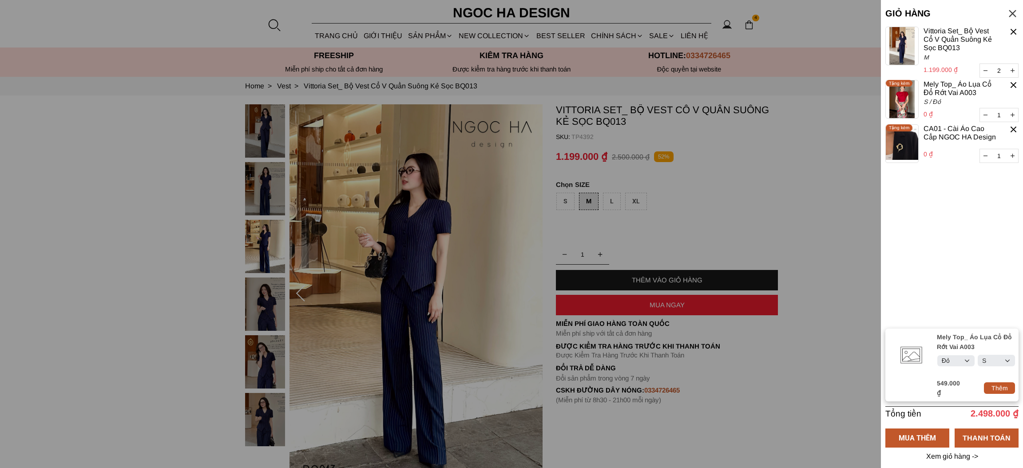
click at [1013, 12] on div at bounding box center [1013, 14] width 12 height 12
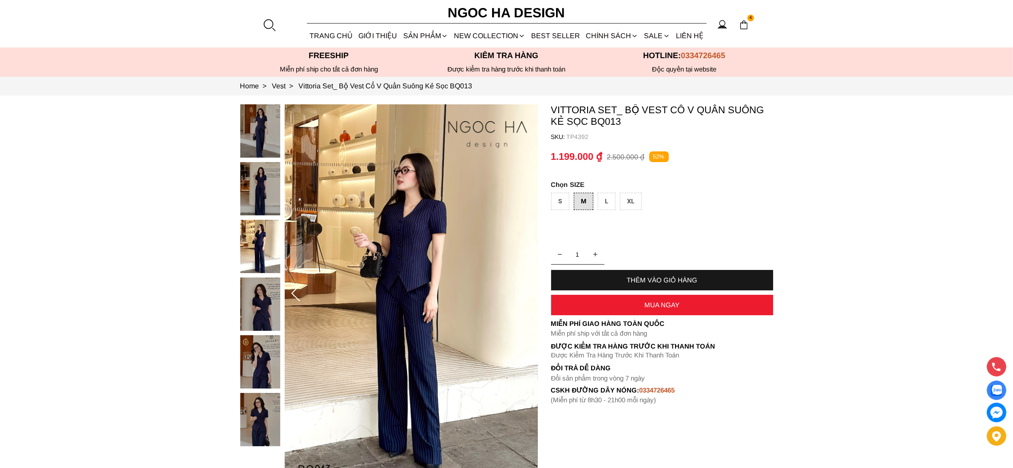
click at [656, 309] on div "MUA NGAY" at bounding box center [662, 305] width 222 height 20
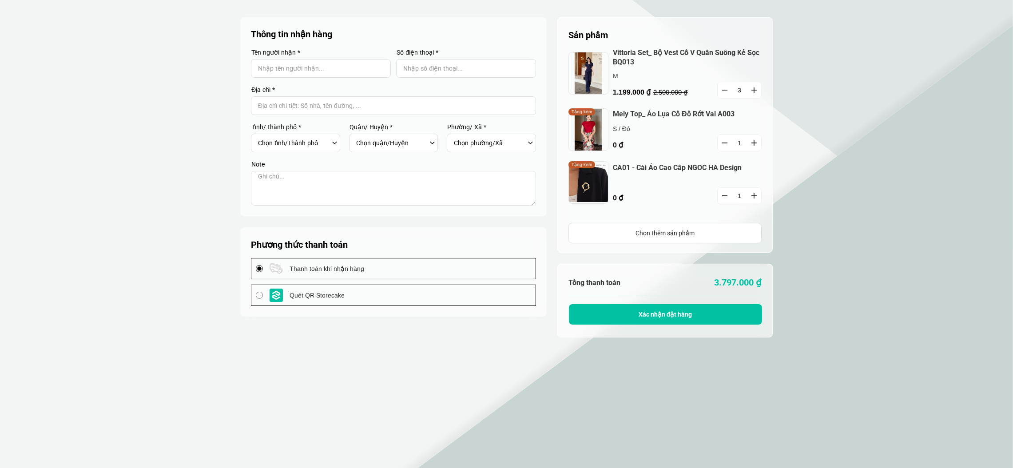
click at [623, 127] on p "S / Đỏ" at bounding box center [657, 129] width 88 height 10
click at [625, 129] on p "S / Đỏ" at bounding box center [657, 129] width 88 height 10
click at [628, 129] on p "S / Đỏ" at bounding box center [657, 129] width 88 height 10
click at [622, 129] on p "S / Đỏ" at bounding box center [657, 129] width 88 height 10
click at [628, 129] on p "S / Đỏ" at bounding box center [657, 129] width 88 height 10
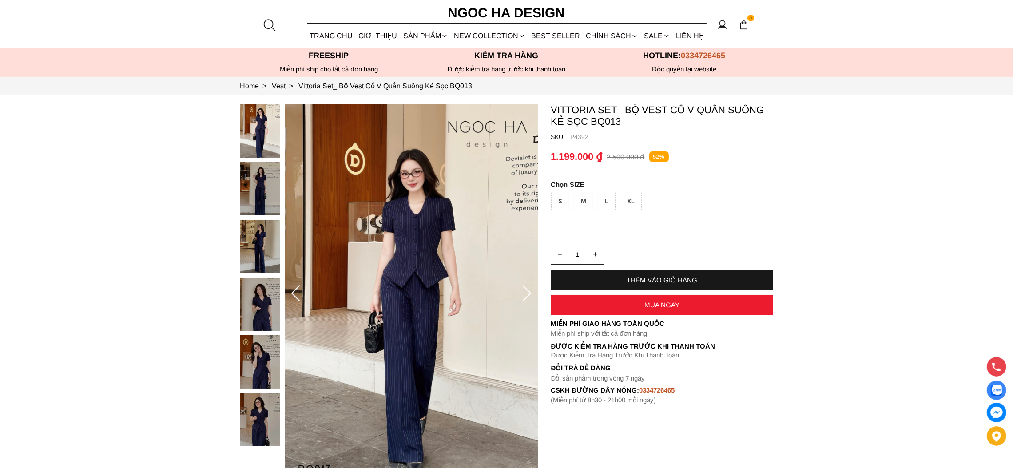
click at [563, 203] on div "S" at bounding box center [560, 201] width 18 height 17
click at [665, 306] on div "MUA NGAY" at bounding box center [662, 305] width 222 height 8
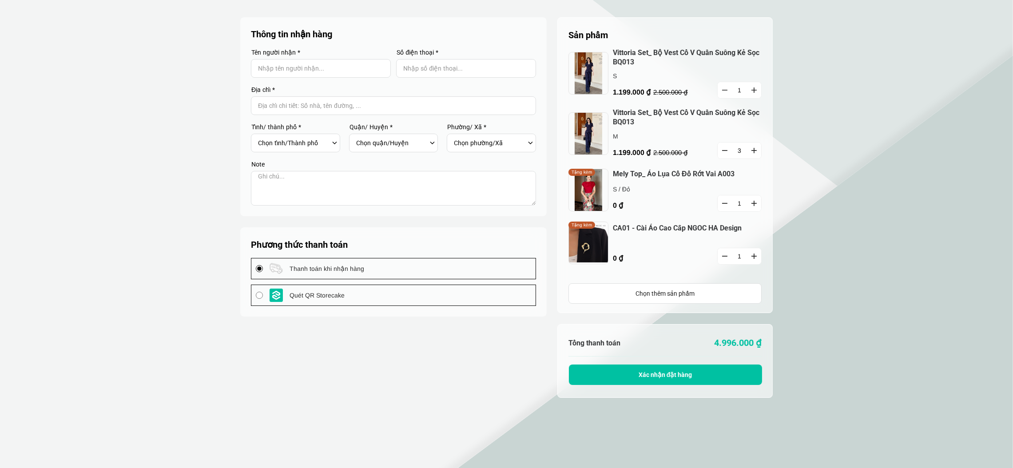
click at [754, 151] on icon "button" at bounding box center [753, 150] width 5 height 5
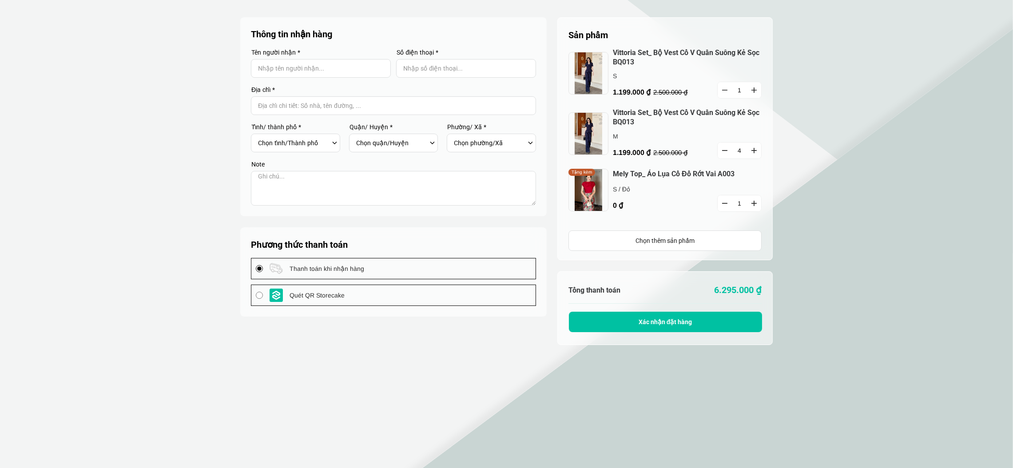
click at [754, 151] on icon "button" at bounding box center [753, 150] width 5 height 5
click at [726, 149] on button "button" at bounding box center [725, 151] width 14 height 16
click at [727, 149] on button "button" at bounding box center [725, 151] width 14 height 16
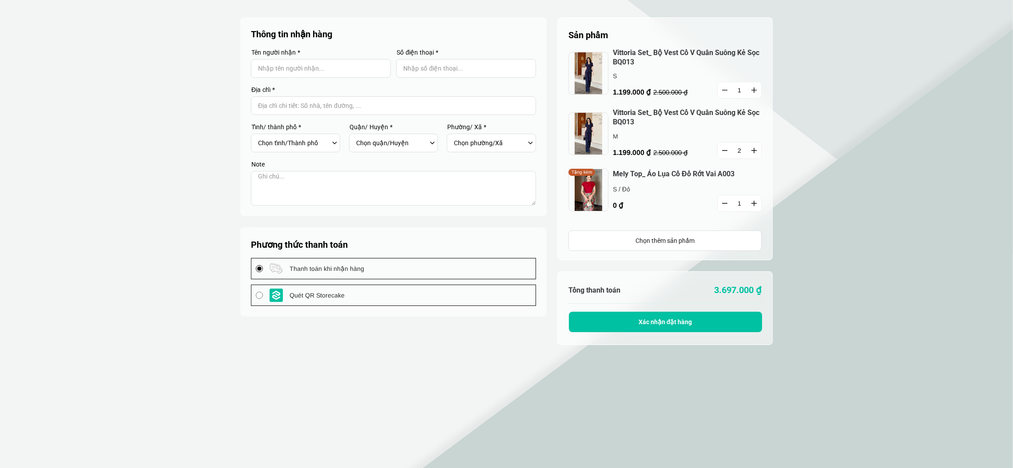
type input "1"
click at [727, 149] on button "button" at bounding box center [725, 151] width 14 height 16
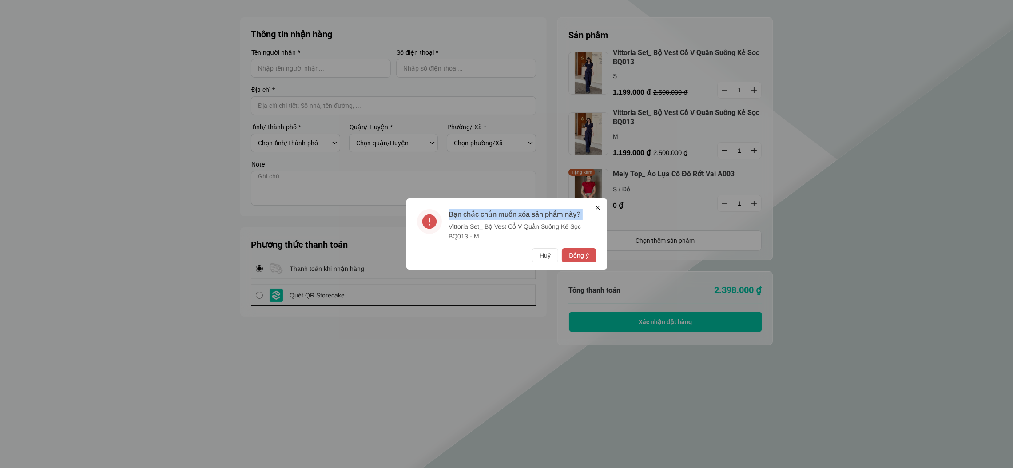
click at [727, 149] on div "Bạn chắc chắn muốn xóa sản phẩm này? Vittoria Set_ Bộ Vest Cổ V Quần Suông Kẻ S…" at bounding box center [506, 234] width 1013 height 468
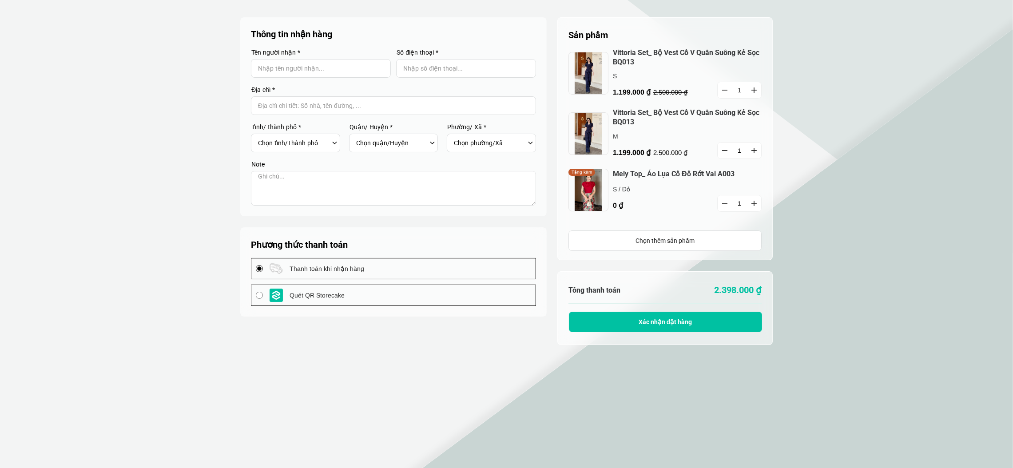
click at [725, 151] on icon "button" at bounding box center [724, 150] width 5 height 1
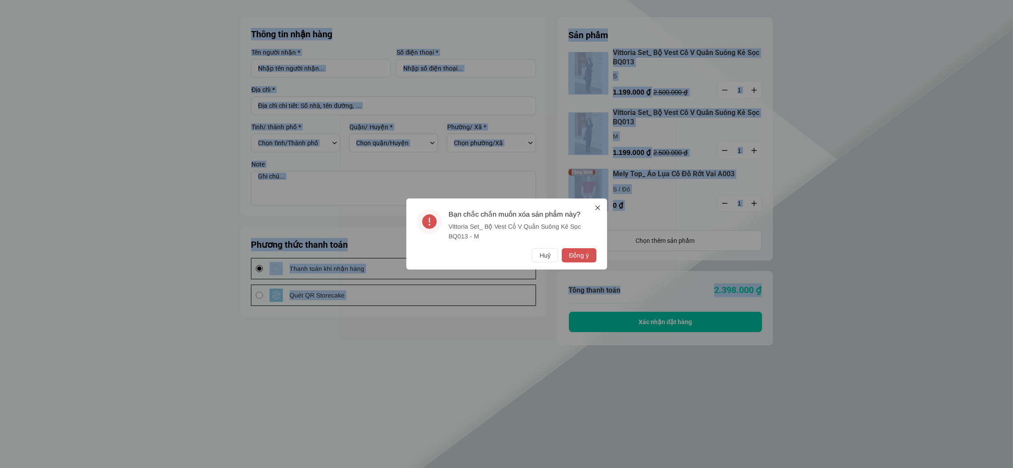
click at [726, 150] on div "Bạn chắc chắn muốn xóa sản phẩm này? Vittoria Set_ Bộ Vest Cổ V Quần Suông Kẻ S…" at bounding box center [506, 234] width 1013 height 468
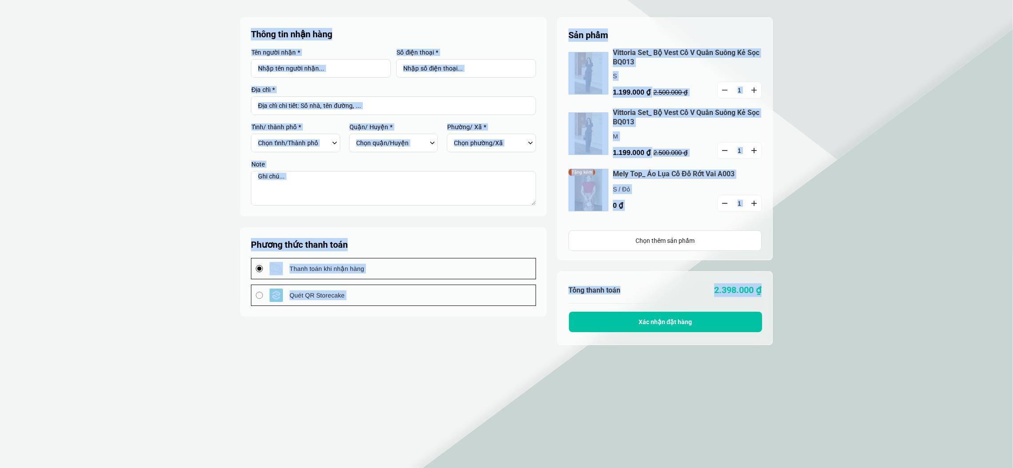
click at [723, 149] on button "button" at bounding box center [725, 151] width 14 height 16
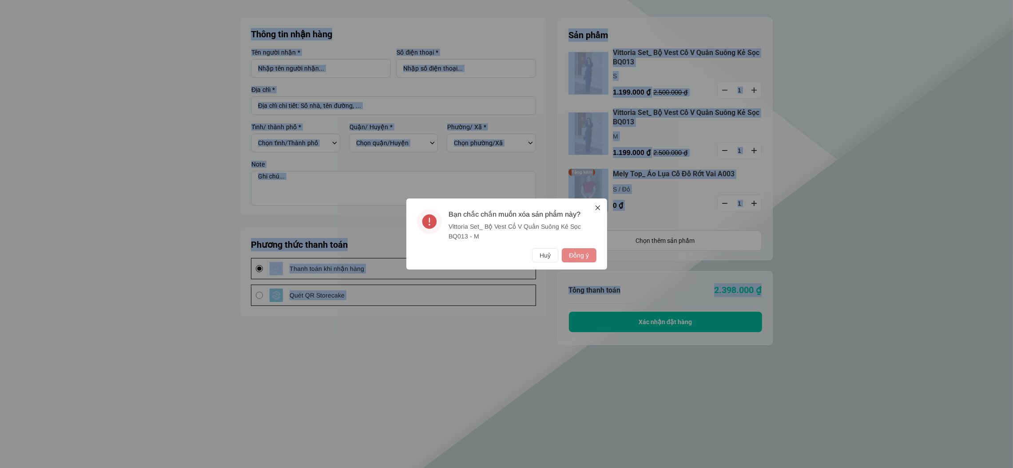
click at [585, 255] on button "Đồng ý" at bounding box center [579, 255] width 34 height 14
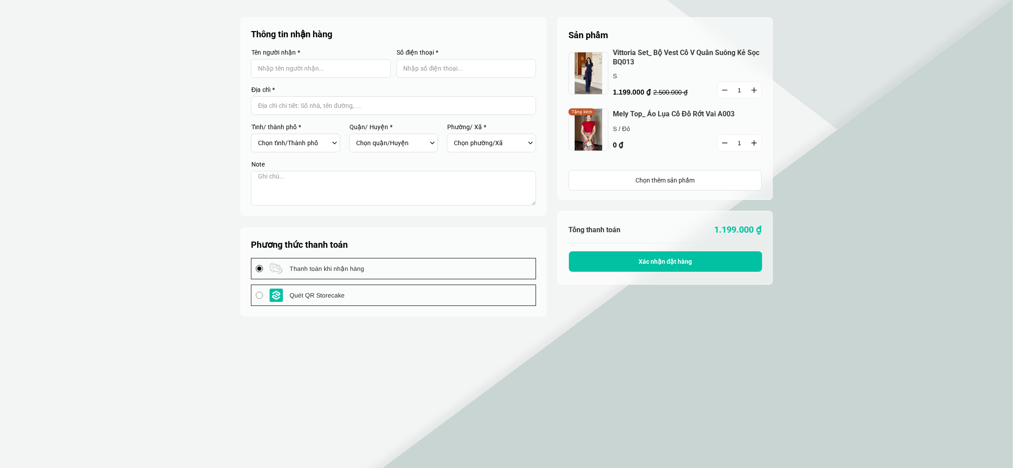
click at [720, 89] on button "button" at bounding box center [725, 90] width 14 height 16
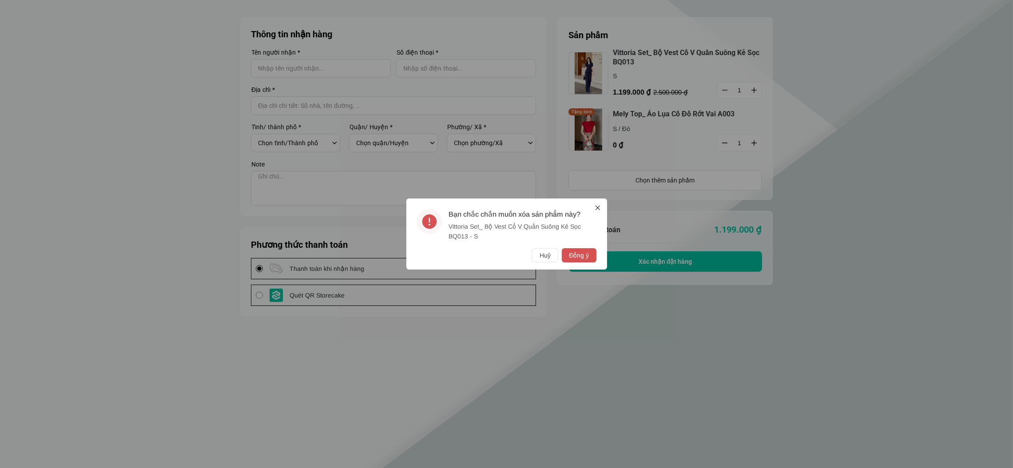
click at [575, 251] on button "Đồng ý" at bounding box center [579, 255] width 34 height 14
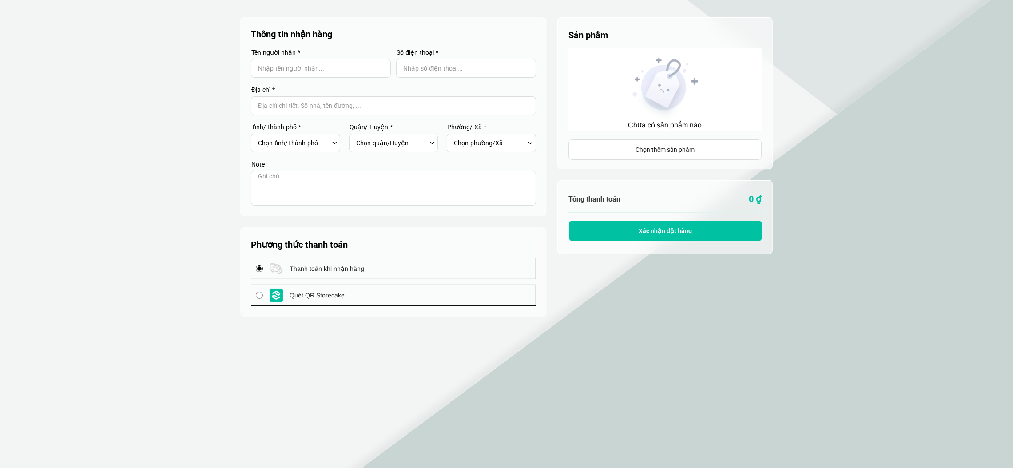
click at [628, 149] on div "Chọn thêm sản phẩm" at bounding box center [665, 150] width 192 height 10
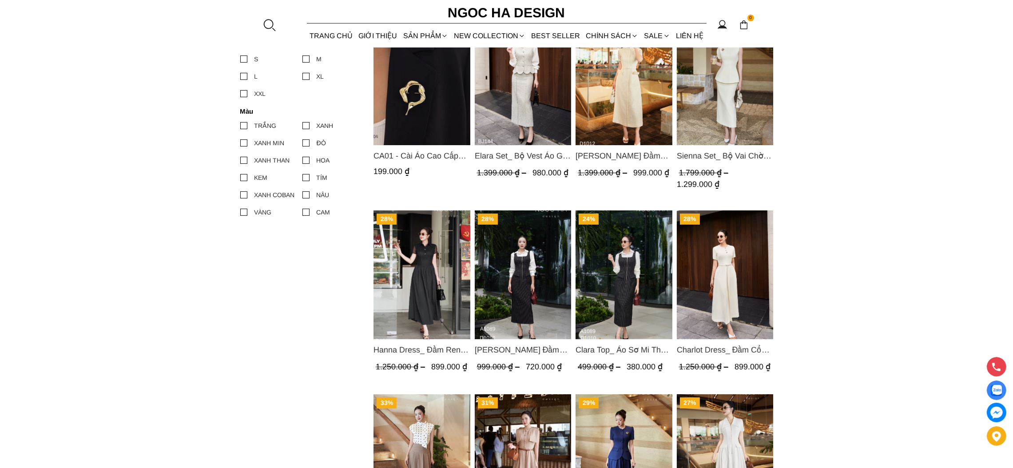
scroll to position [399, 0]
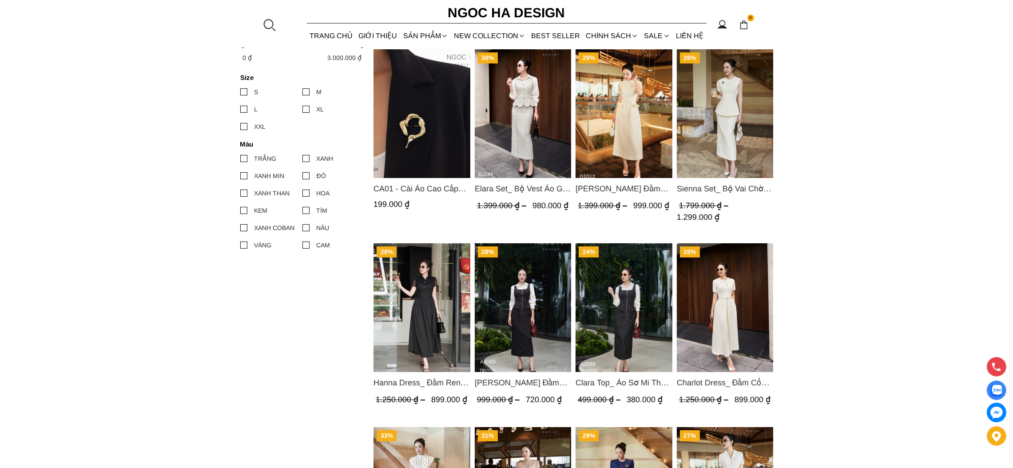
click at [720, 148] on img "Product image - Sienna Set_ Bộ Vai Chờm Bất Đối Xứng Mix Chân Váy Bút Chì BJ143" at bounding box center [724, 113] width 97 height 129
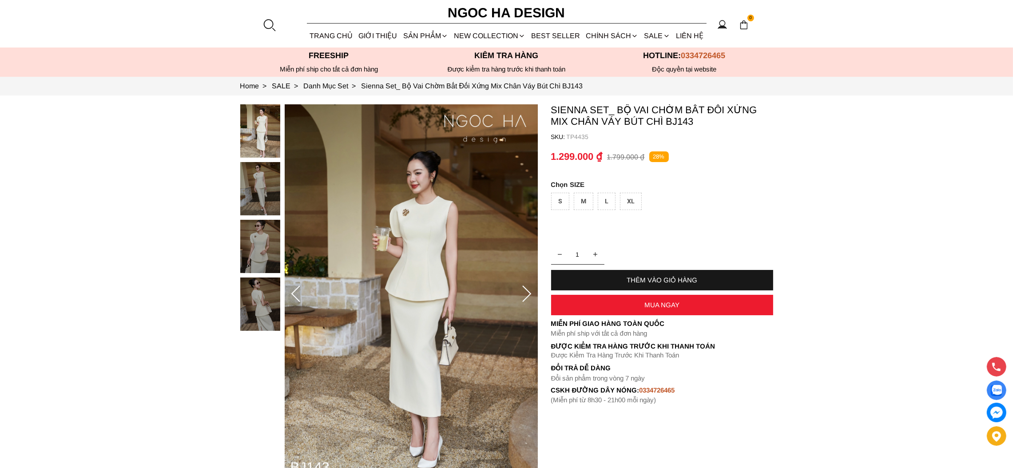
click at [563, 203] on div "S" at bounding box center [560, 201] width 18 height 17
click at [659, 279] on div "THÊM VÀO GIỎ HÀNG" at bounding box center [662, 280] width 222 height 8
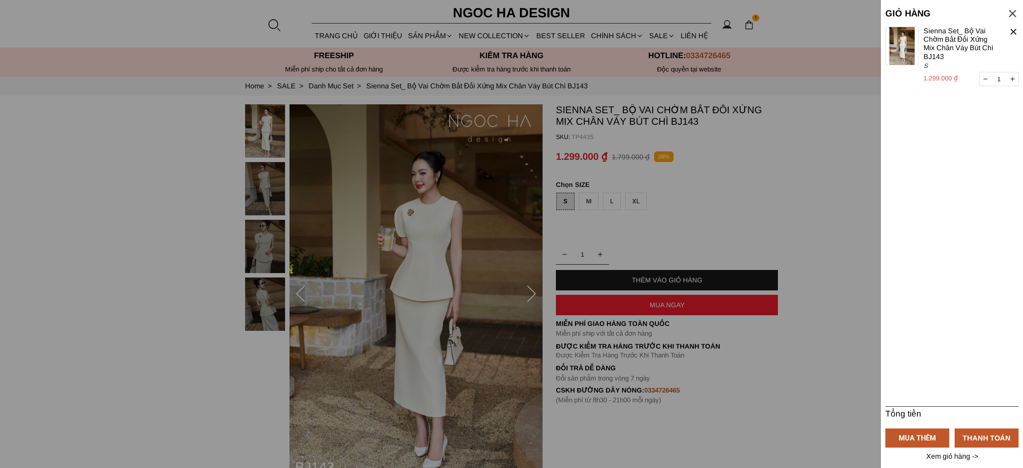
select select "Đỏ"
select select "S"
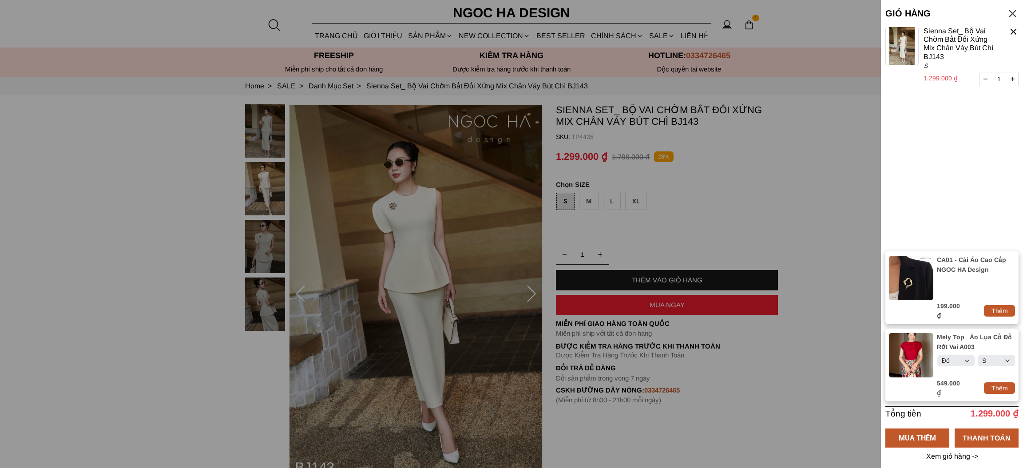
click at [1013, 12] on div at bounding box center [1013, 14] width 12 height 12
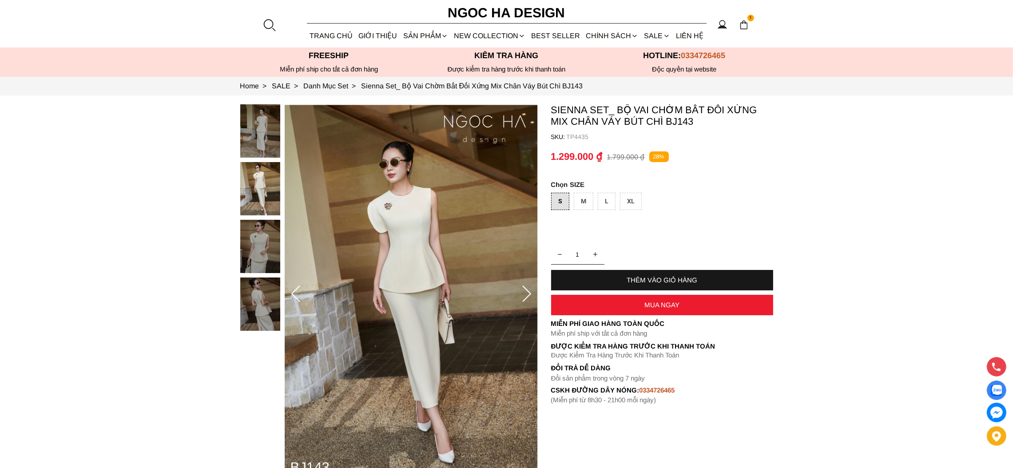
click at [612, 306] on div "MUA NGAY" at bounding box center [662, 305] width 222 height 8
